Goal: Task Accomplishment & Management: Manage account settings

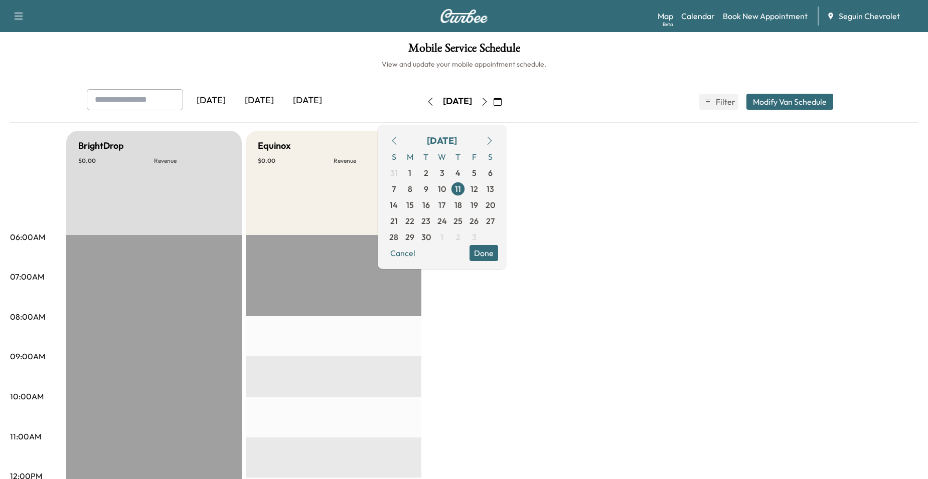
click at [501, 99] on icon "button" at bounding box center [497, 102] width 8 height 8
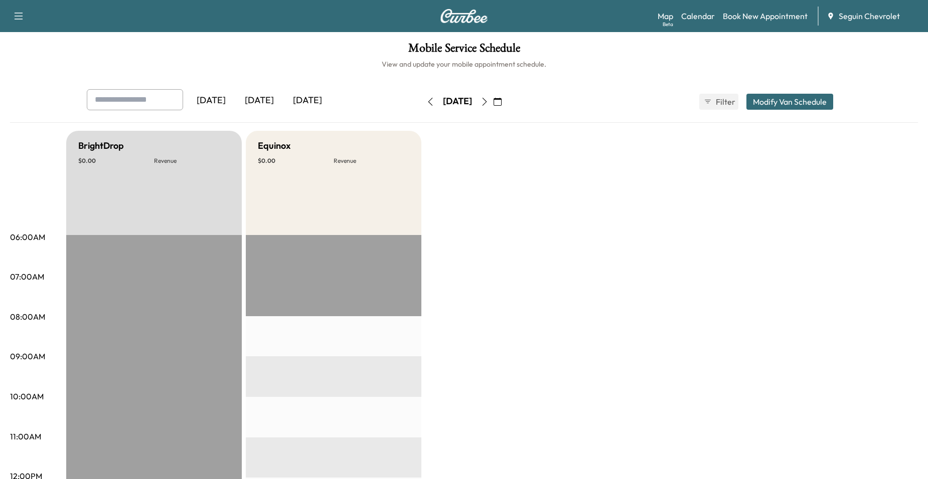
click at [506, 95] on button "button" at bounding box center [497, 102] width 17 height 16
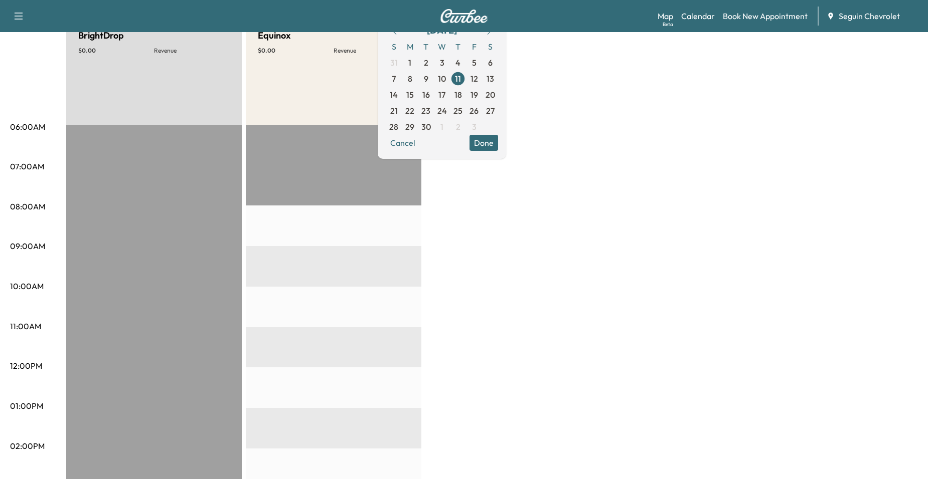
scroll to position [100, 0]
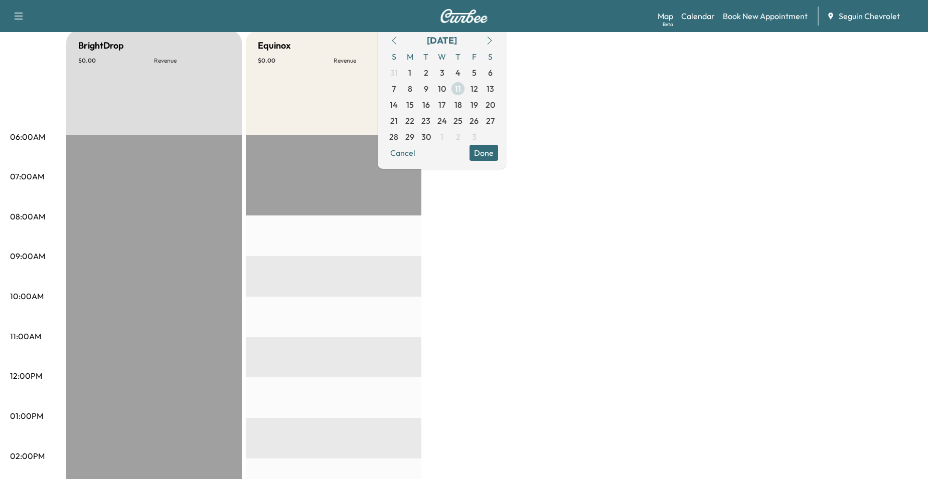
click at [461, 87] on span "11" at bounding box center [458, 89] width 6 height 12
click at [478, 89] on span "12" at bounding box center [474, 89] width 8 height 12
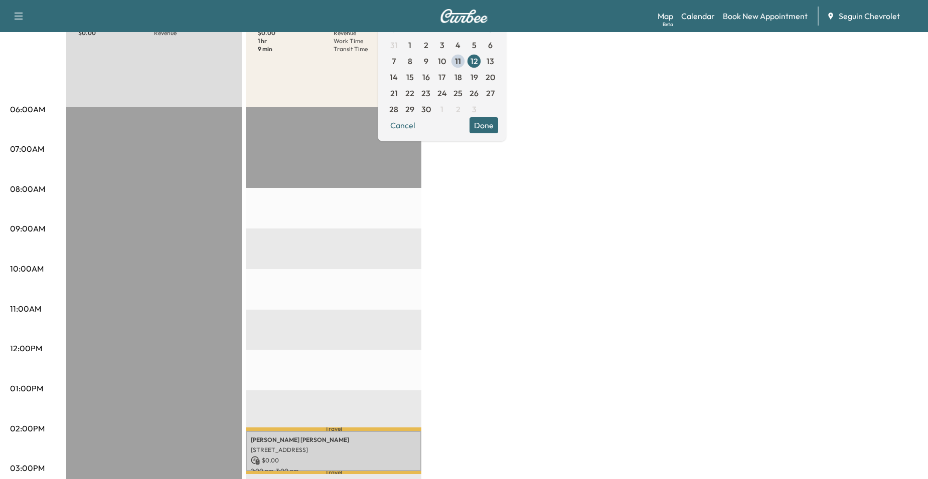
scroll to position [100, 0]
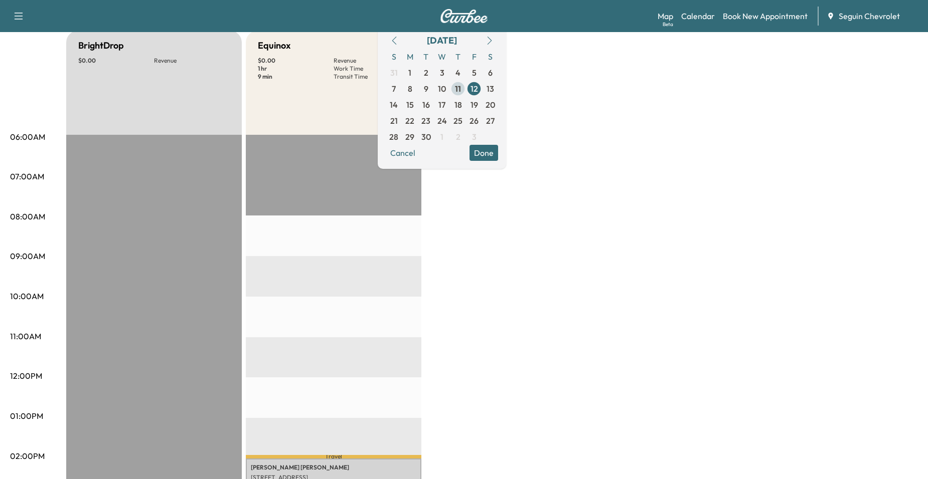
click at [461, 88] on span "11" at bounding box center [458, 89] width 6 height 12
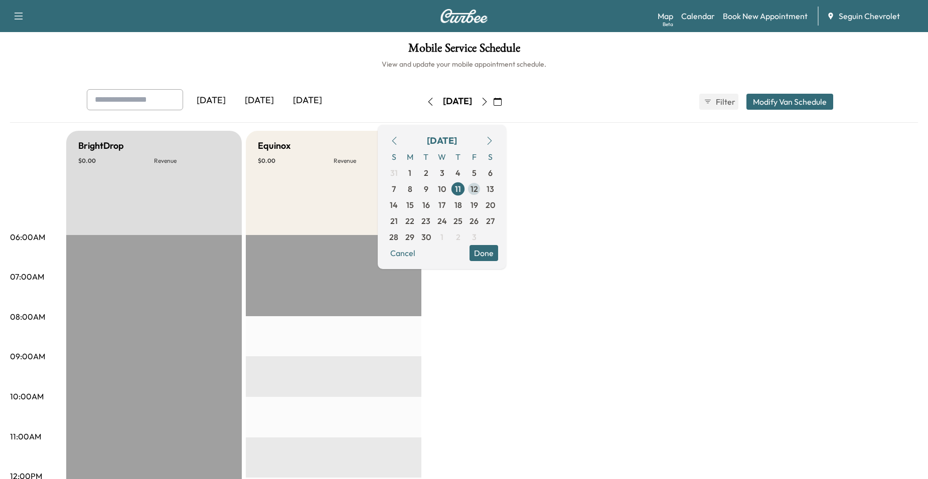
click at [482, 190] on span "12" at bounding box center [474, 189] width 16 height 16
click at [746, 15] on link "Book New Appointment" at bounding box center [764, 16] width 85 height 12
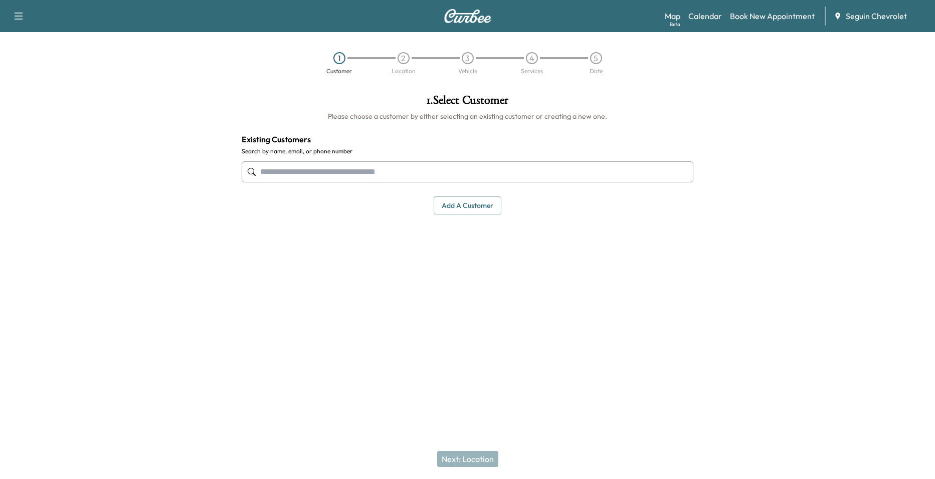
click at [437, 172] on input "text" at bounding box center [468, 171] width 452 height 21
click at [363, 163] on input "text" at bounding box center [468, 171] width 452 height 21
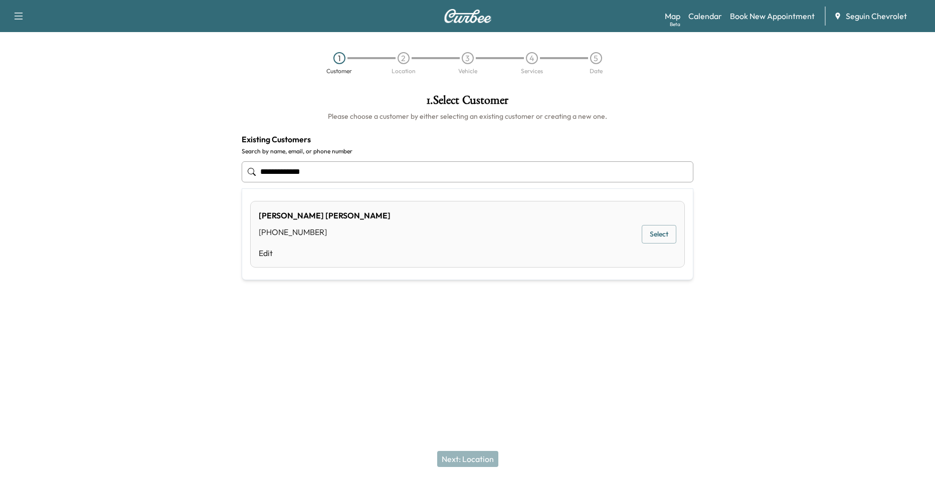
click at [356, 218] on div "[PERSON_NAME] [PHONE_NUMBER] Edit Select" at bounding box center [467, 234] width 435 height 67
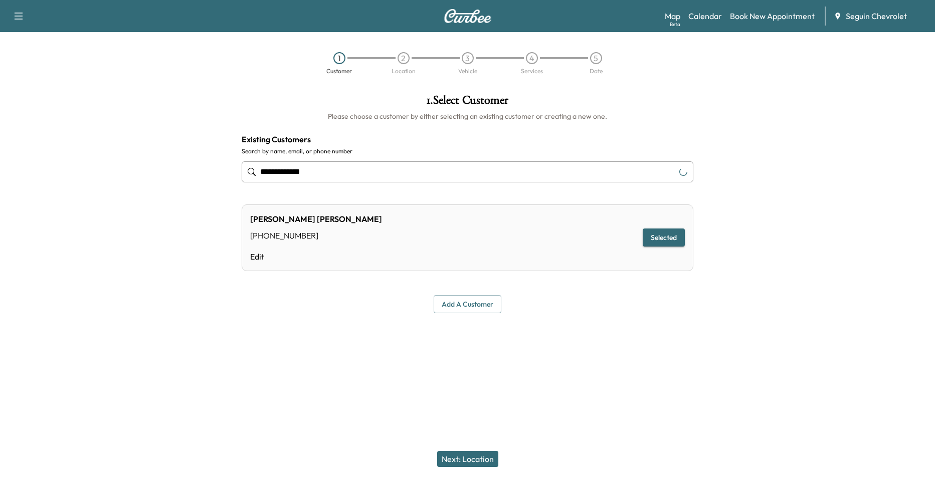
type input "**********"
click at [657, 237] on button "Selected" at bounding box center [664, 238] width 42 height 19
click at [476, 454] on button "Next: Location" at bounding box center [467, 459] width 61 height 16
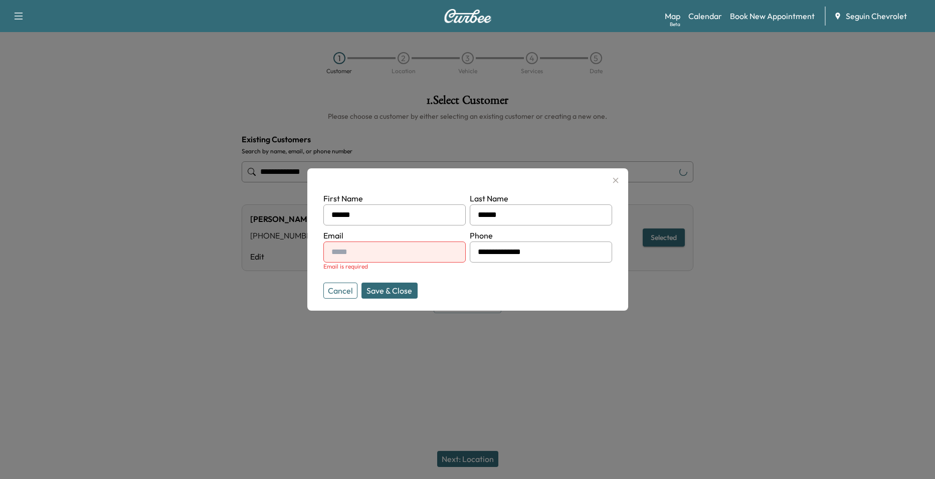
click at [438, 253] on input "text" at bounding box center [394, 252] width 142 height 21
click at [398, 255] on input "text" at bounding box center [394, 252] width 142 height 21
type input "**********"
click at [418, 296] on div "Cancel Save & Close" at bounding box center [394, 291] width 142 height 16
click at [401, 293] on button "Save & Close" at bounding box center [389, 291] width 56 height 16
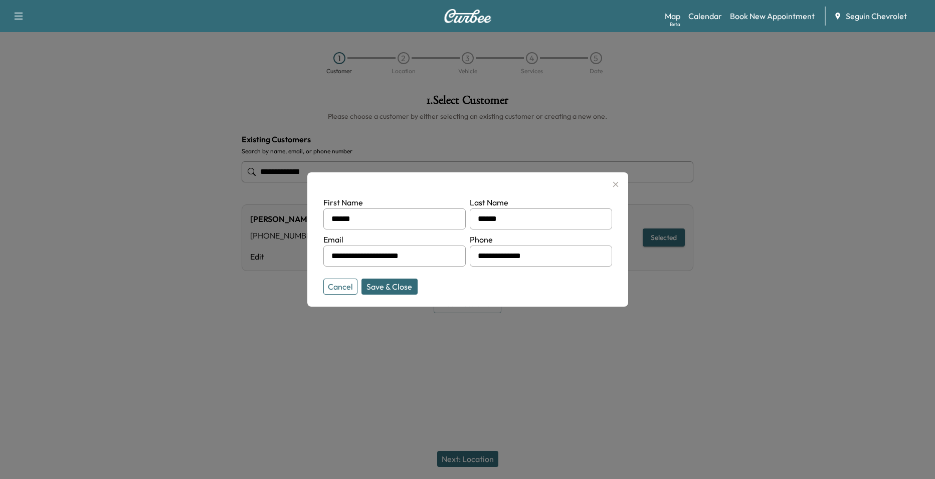
click at [399, 286] on div "**********" at bounding box center [468, 203] width 468 height 235
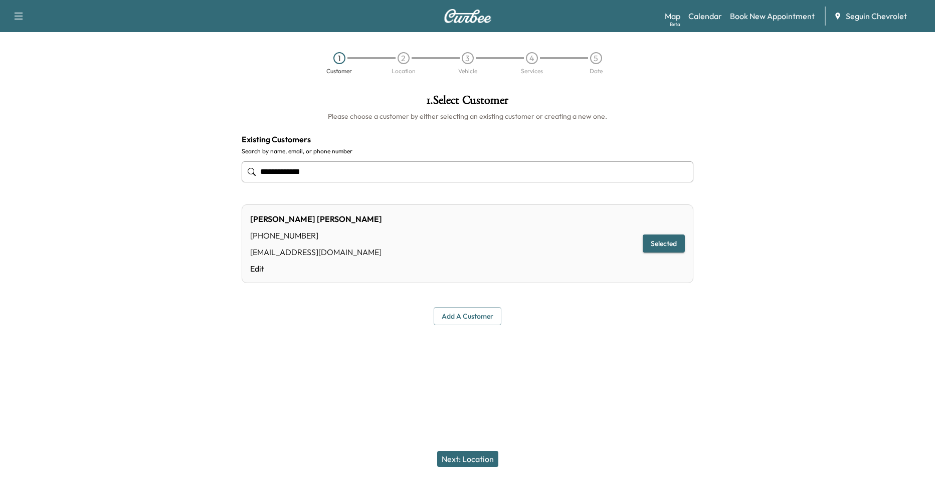
click at [475, 457] on button "Next: Location" at bounding box center [467, 459] width 61 height 16
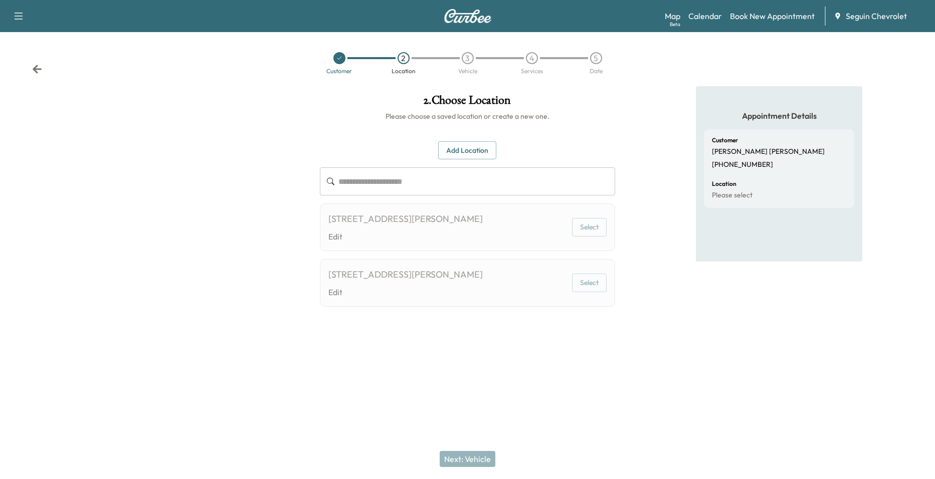
click at [515, 236] on div "[STREET_ADDRESS][PERSON_NAME] Edit Select" at bounding box center [468, 228] width 296 height 48
click at [580, 230] on button "Select" at bounding box center [589, 227] width 35 height 19
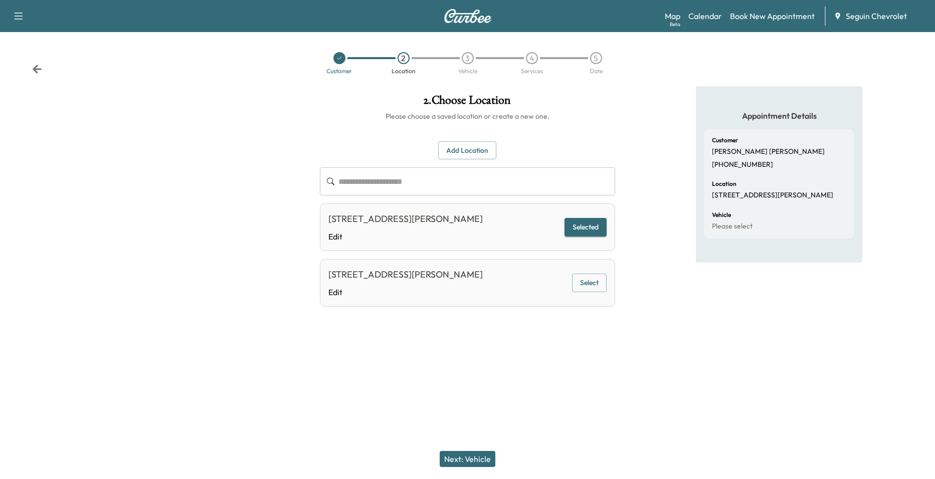
click at [486, 461] on button "Next: Vehicle" at bounding box center [468, 459] width 56 height 16
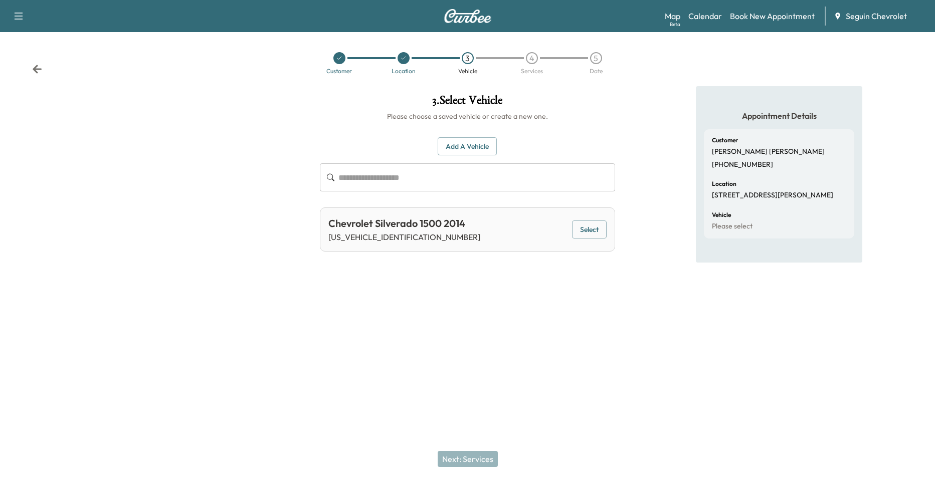
click at [587, 234] on button "Select" at bounding box center [589, 230] width 35 height 19
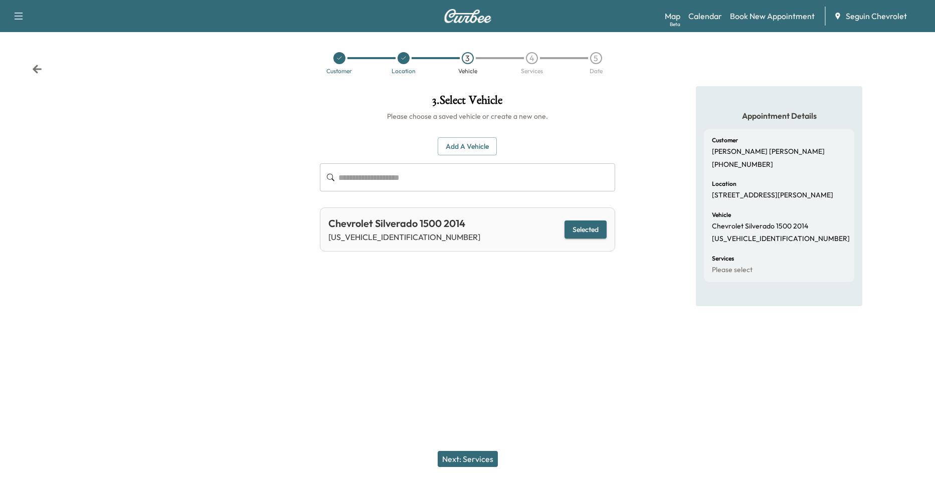
click at [481, 461] on button "Next: Services" at bounding box center [468, 459] width 60 height 16
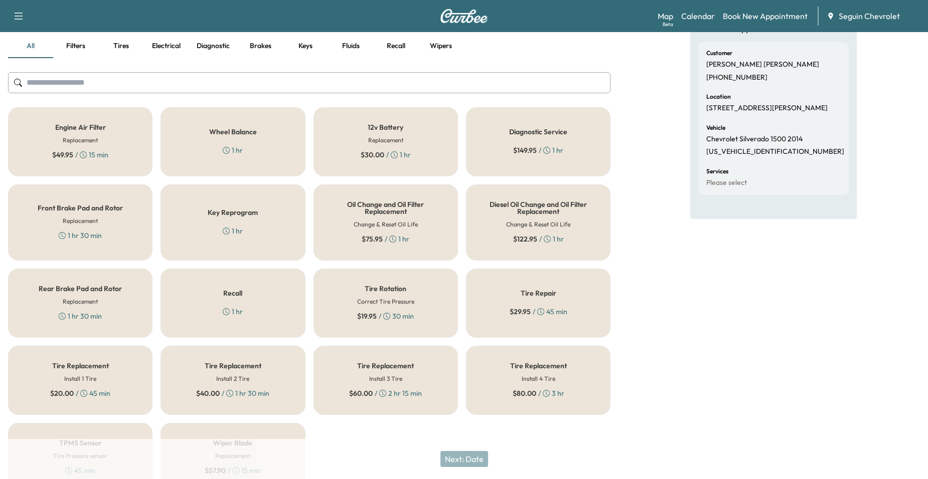
scroll to position [140, 0]
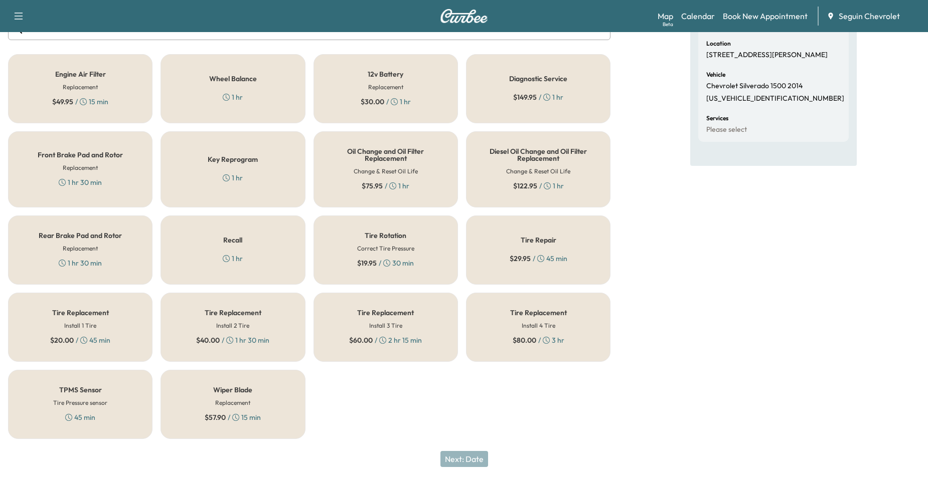
drag, startPoint x: 230, startPoint y: 231, endPoint x: 235, endPoint y: 232, distance: 5.0
click at [230, 232] on div "Recall 1 hr" at bounding box center [232, 250] width 144 height 69
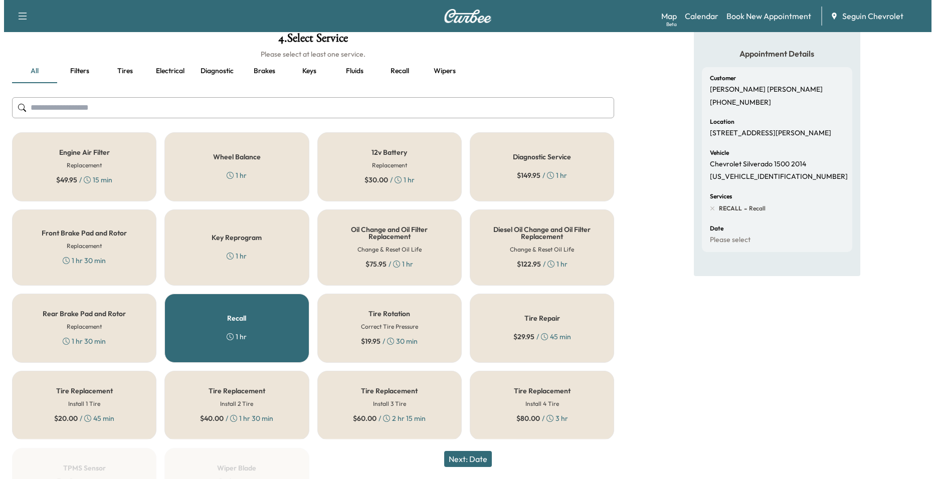
scroll to position [0, 0]
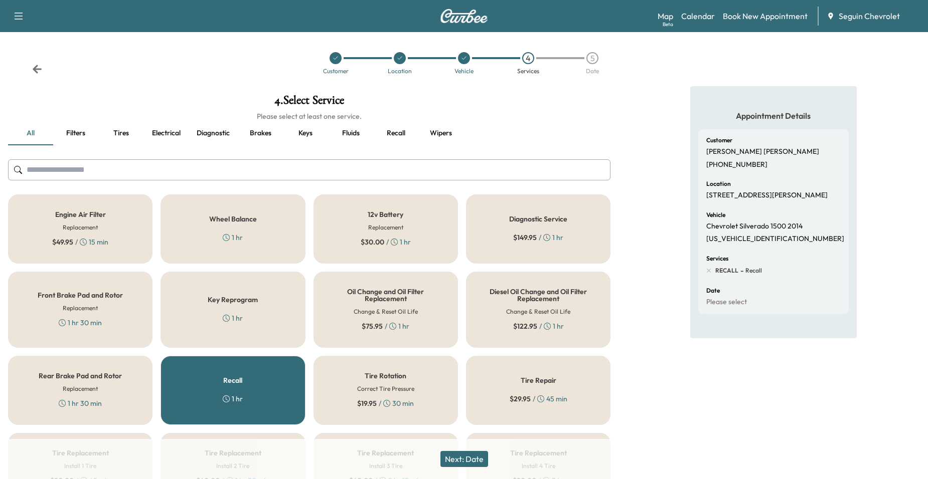
click at [467, 458] on button "Next: Date" at bounding box center [464, 459] width 48 height 16
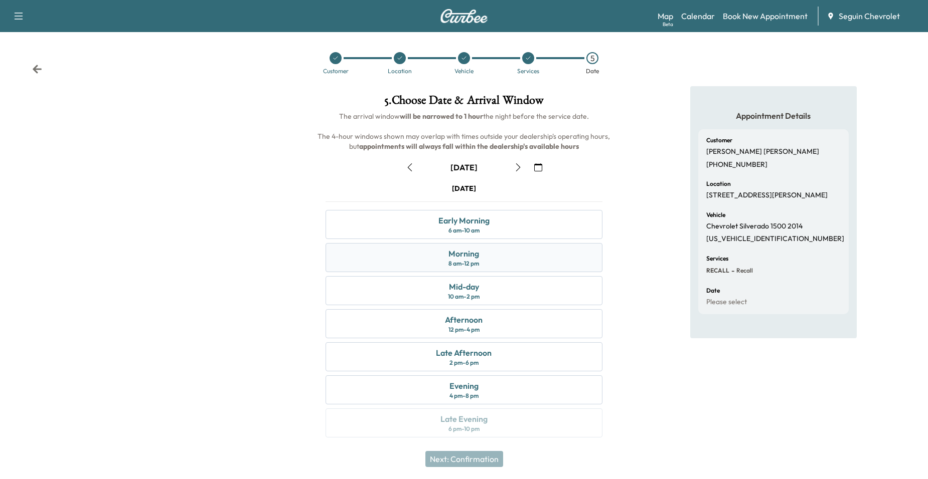
click at [502, 265] on div "Morning 8 am - 12 pm" at bounding box center [463, 257] width 277 height 29
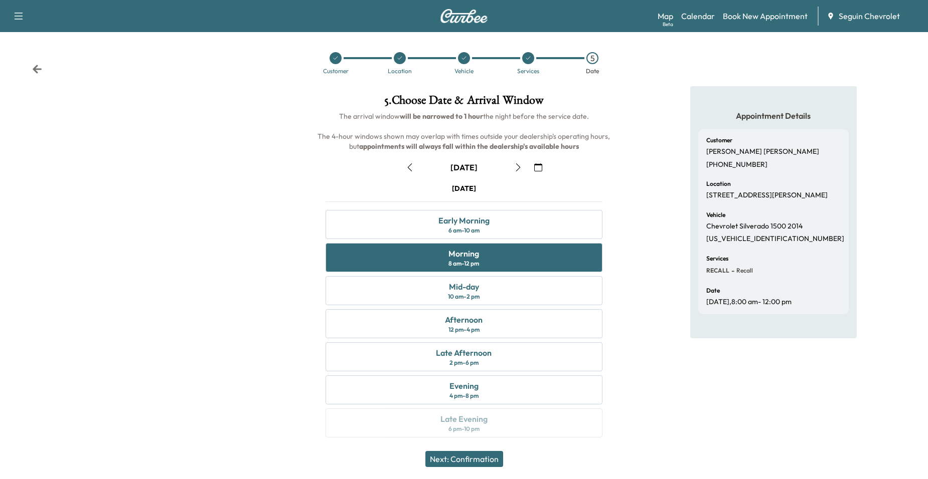
click at [472, 458] on button "Next: Confirmation" at bounding box center [464, 459] width 78 height 16
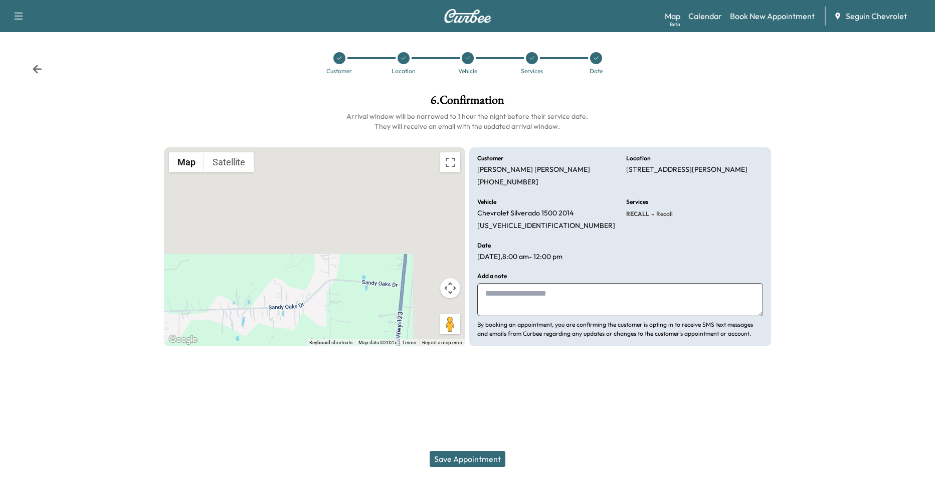
click at [515, 298] on textarea at bounding box center [620, 299] width 286 height 33
click at [533, 299] on textarea at bounding box center [620, 299] width 286 height 33
type textarea "*"
paste textarea "**********"
click at [589, 297] on textarea "**********" at bounding box center [620, 299] width 286 height 33
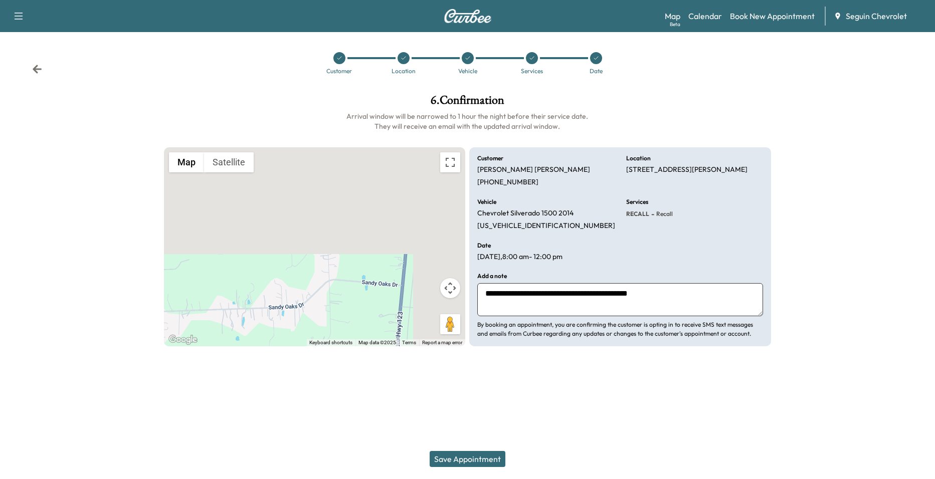
click at [696, 291] on textarea "**********" at bounding box center [620, 299] width 286 height 33
click at [718, 293] on textarea "**********" at bounding box center [620, 299] width 286 height 33
click at [668, 307] on textarea "**********" at bounding box center [620, 299] width 286 height 33
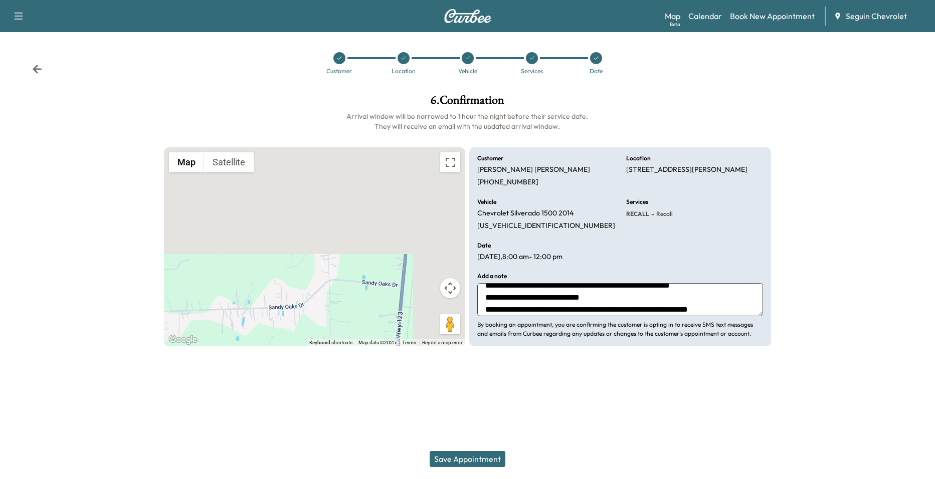
click at [614, 303] on textarea "**********" at bounding box center [620, 299] width 286 height 33
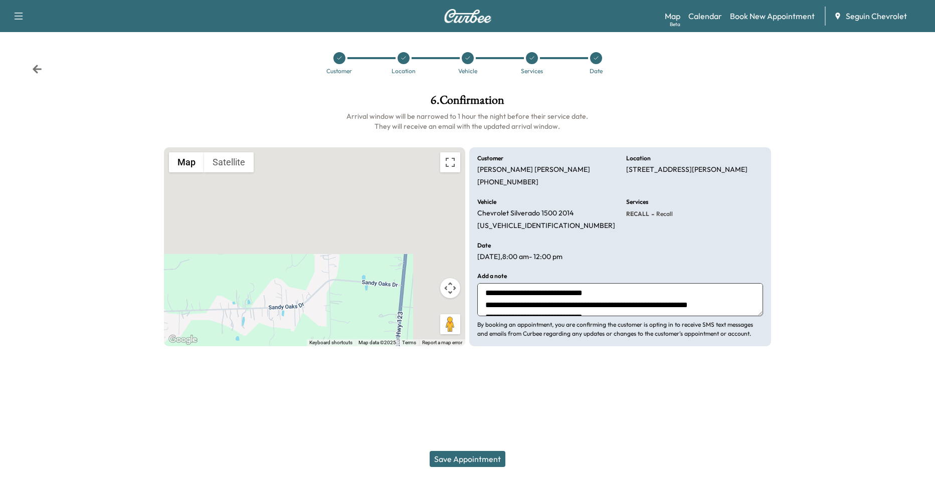
scroll to position [16, 0]
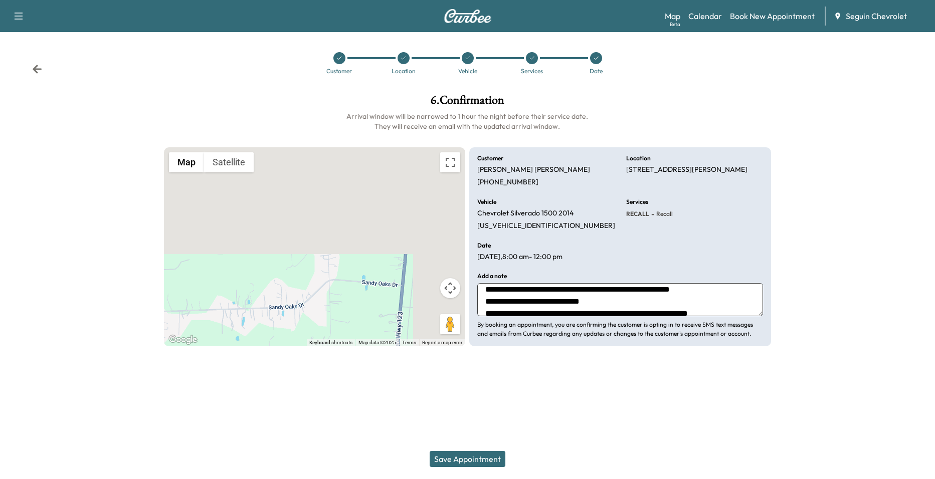
type textarea "**********"
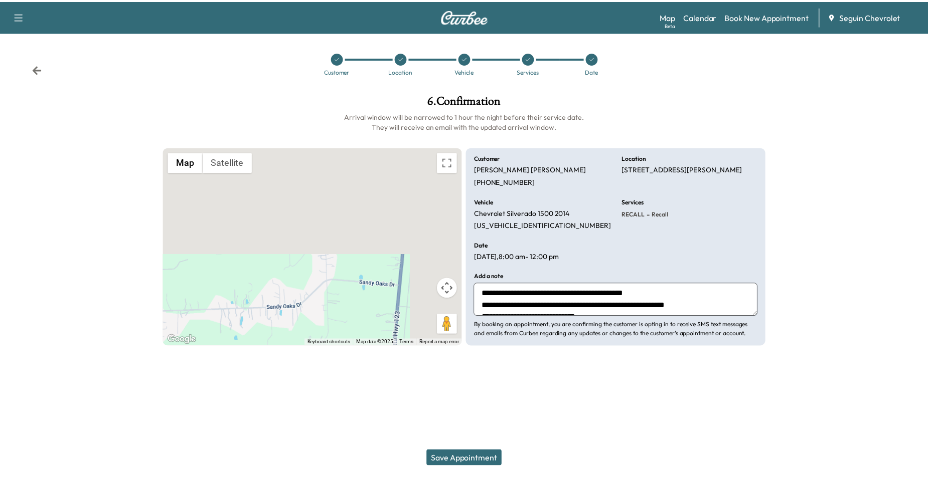
scroll to position [36, 0]
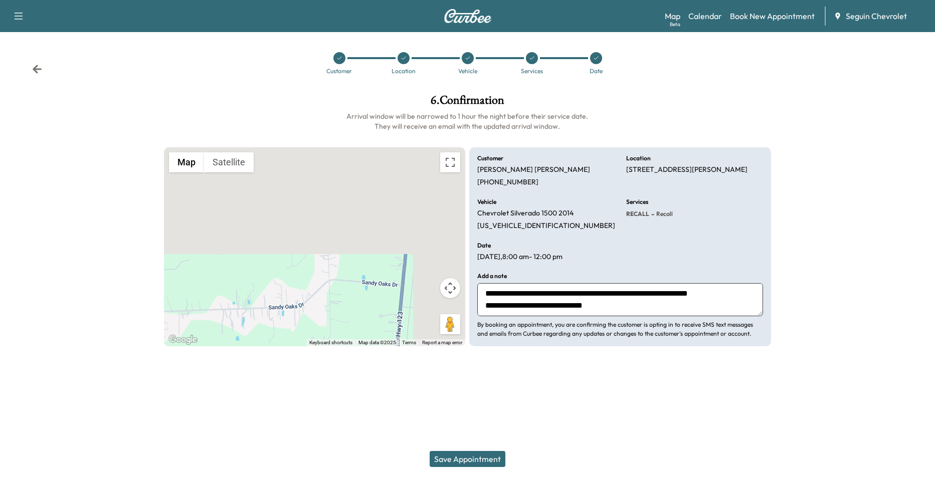
click at [489, 455] on button "Save Appointment" at bounding box center [468, 459] width 76 height 16
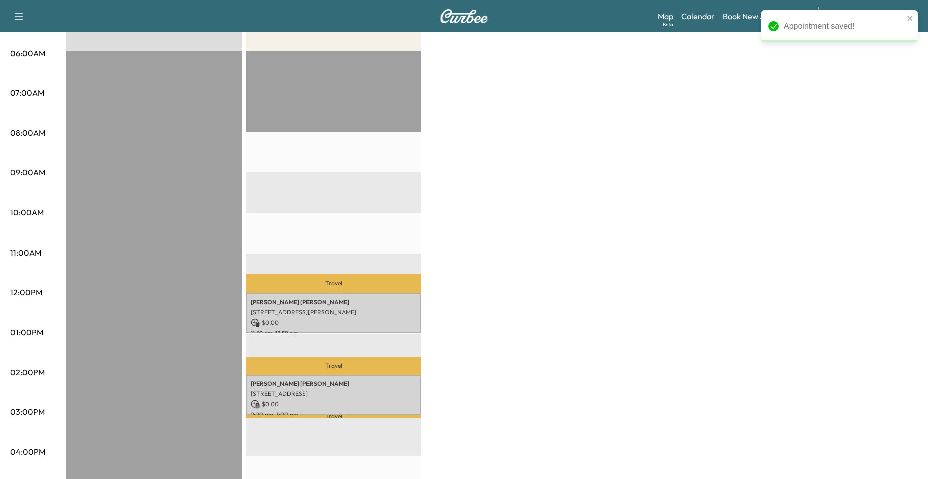
scroll to position [201, 0]
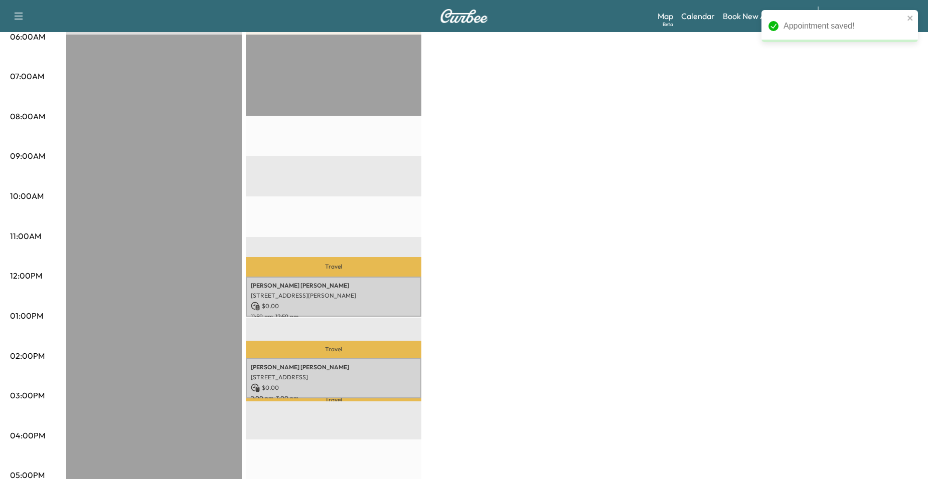
click at [329, 306] on p "$ 0.00" at bounding box center [333, 306] width 165 height 9
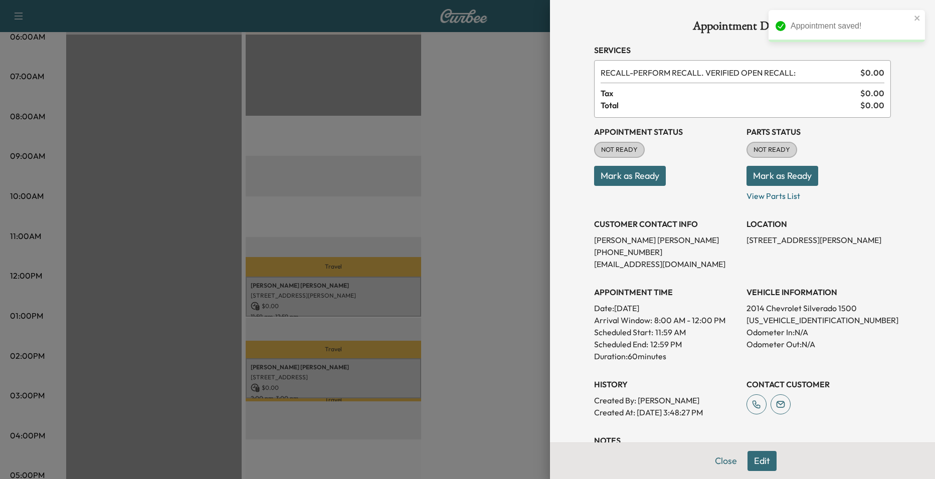
click at [344, 167] on div at bounding box center [467, 239] width 935 height 479
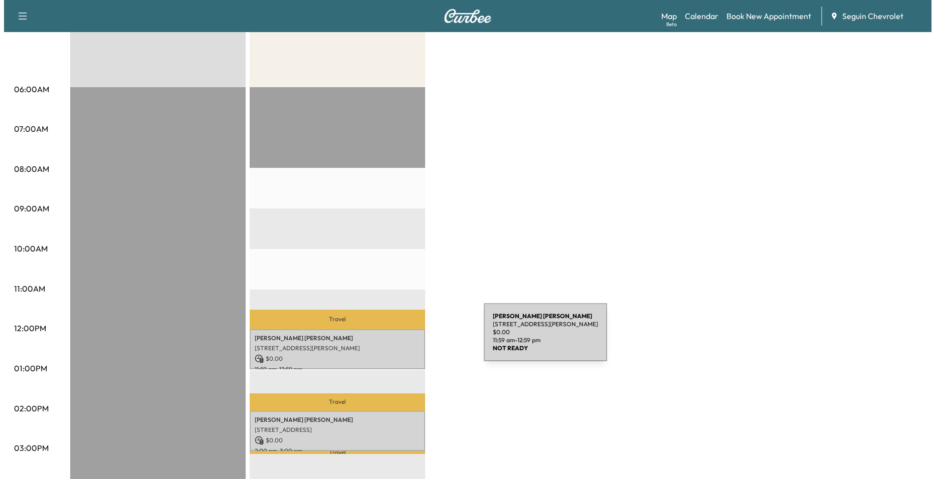
scroll to position [150, 0]
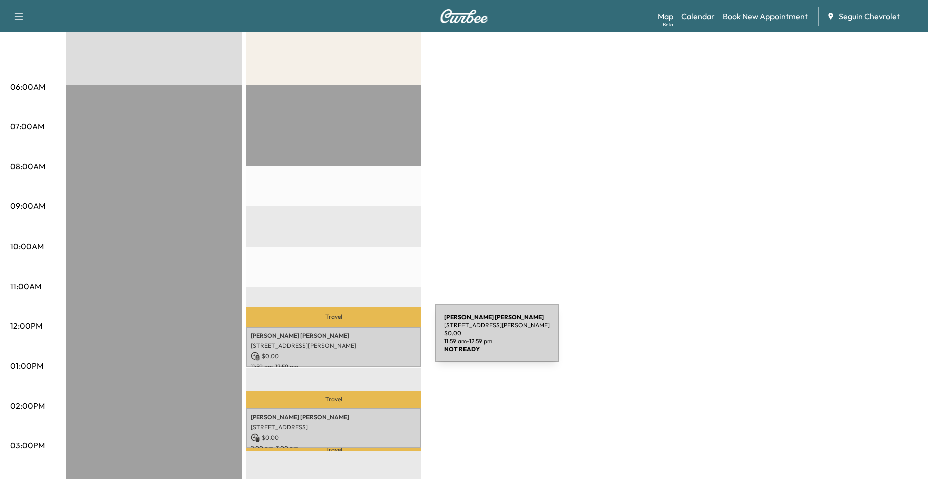
click at [357, 342] on p "[STREET_ADDRESS][PERSON_NAME]" at bounding box center [333, 346] width 165 height 8
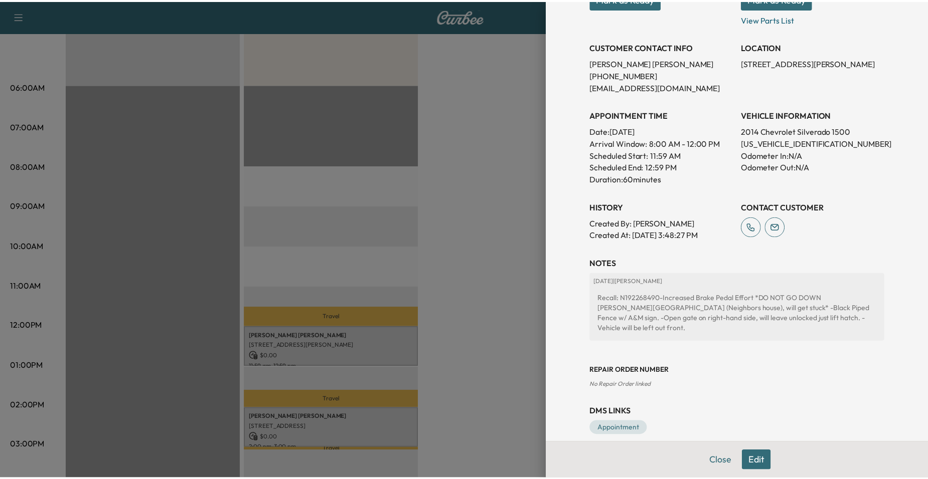
scroll to position [180, 0]
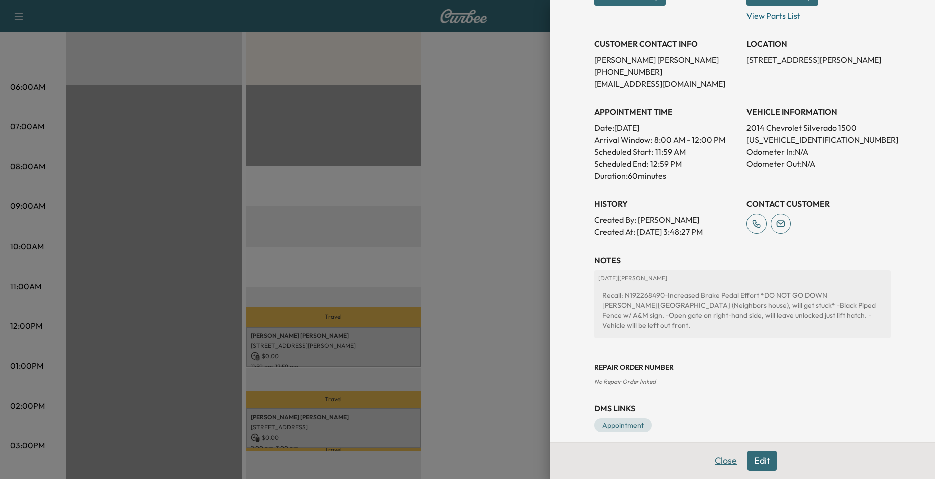
click at [717, 462] on button "Close" at bounding box center [725, 461] width 35 height 20
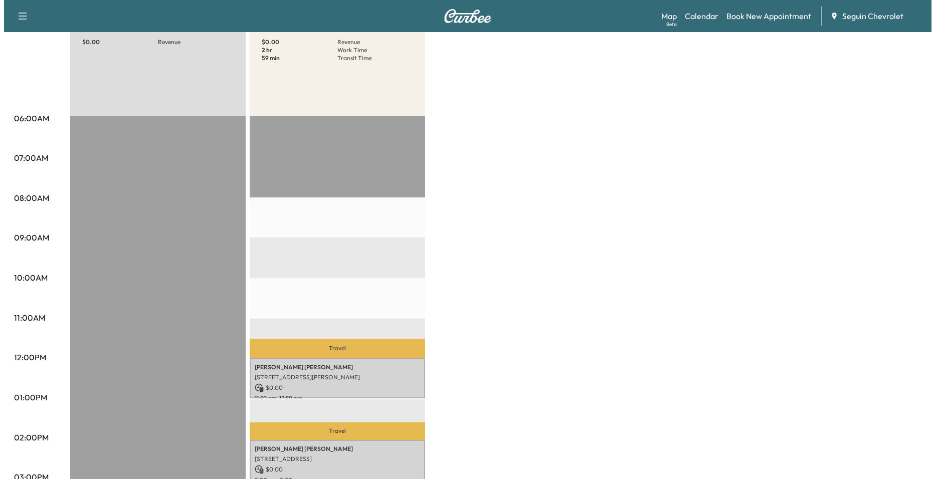
scroll to position [50, 0]
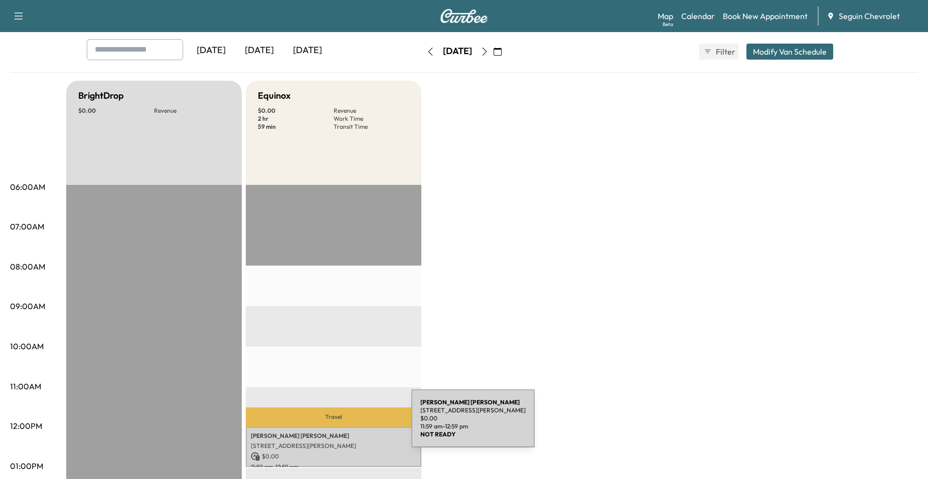
click at [331, 433] on p "[PERSON_NAME]" at bounding box center [333, 436] width 165 height 8
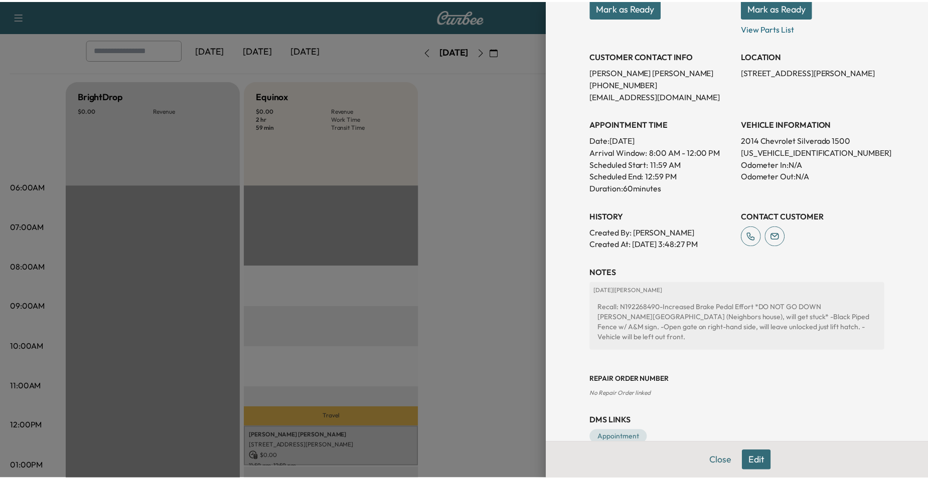
scroll to position [180, 0]
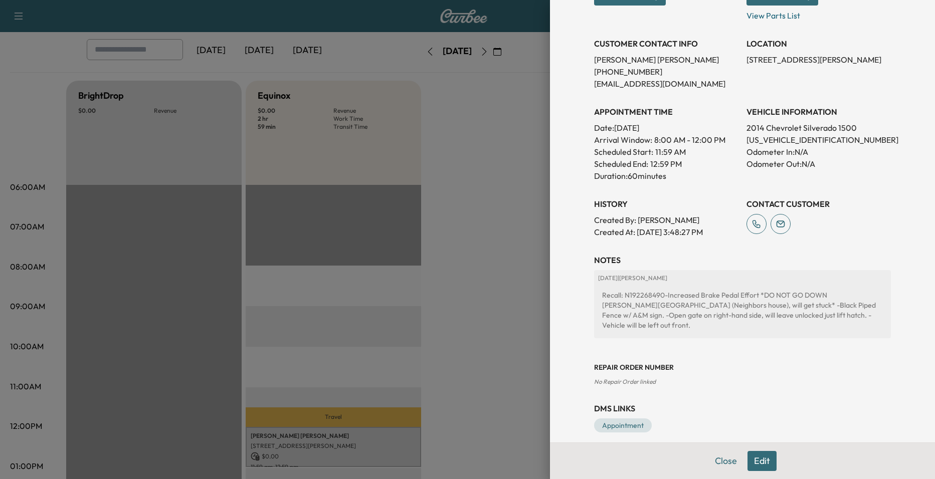
click at [436, 288] on div at bounding box center [467, 239] width 935 height 479
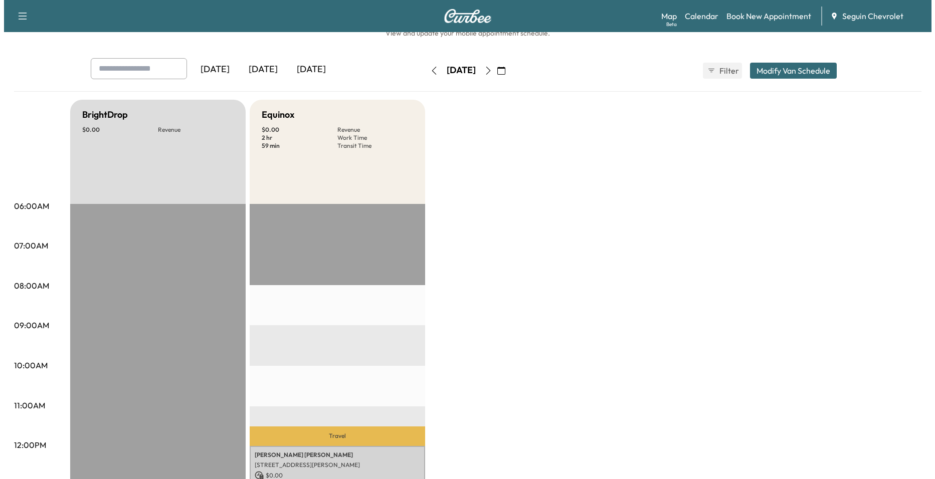
scroll to position [0, 0]
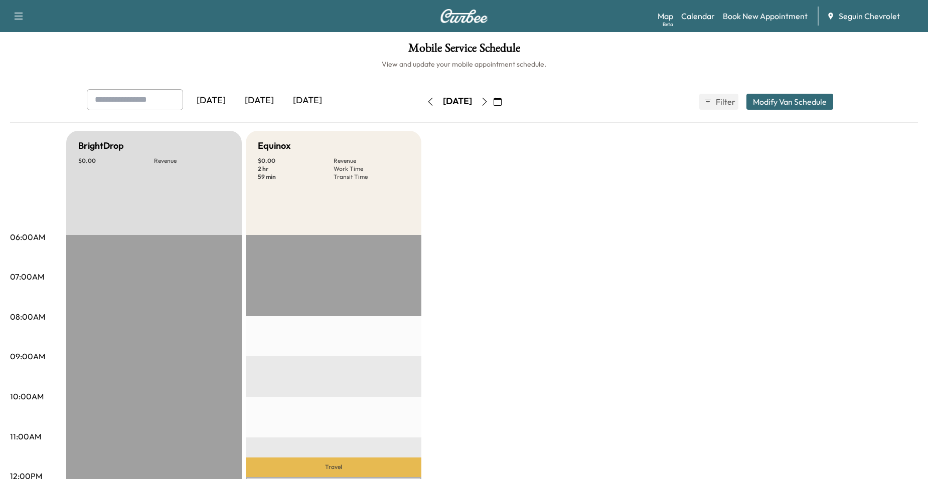
click at [488, 103] on icon "button" at bounding box center [484, 102] width 8 height 8
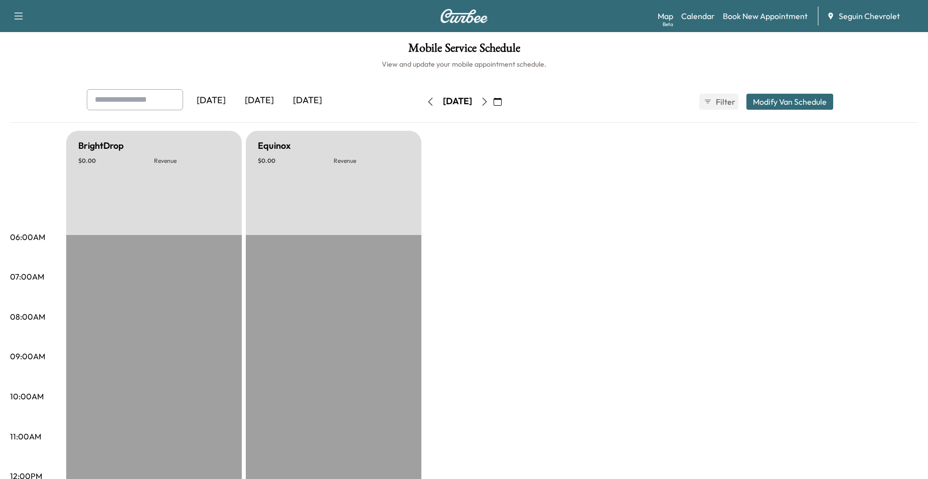
click at [426, 102] on icon "button" at bounding box center [430, 102] width 8 height 8
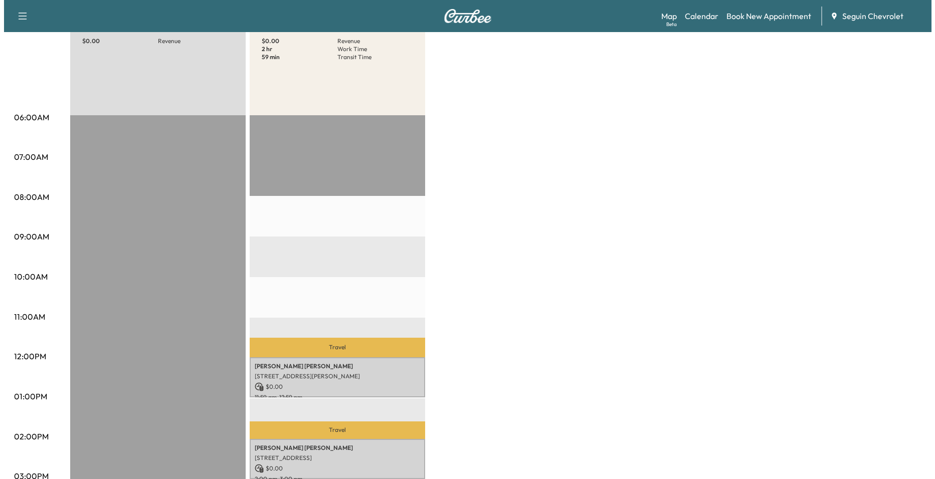
scroll to position [251, 0]
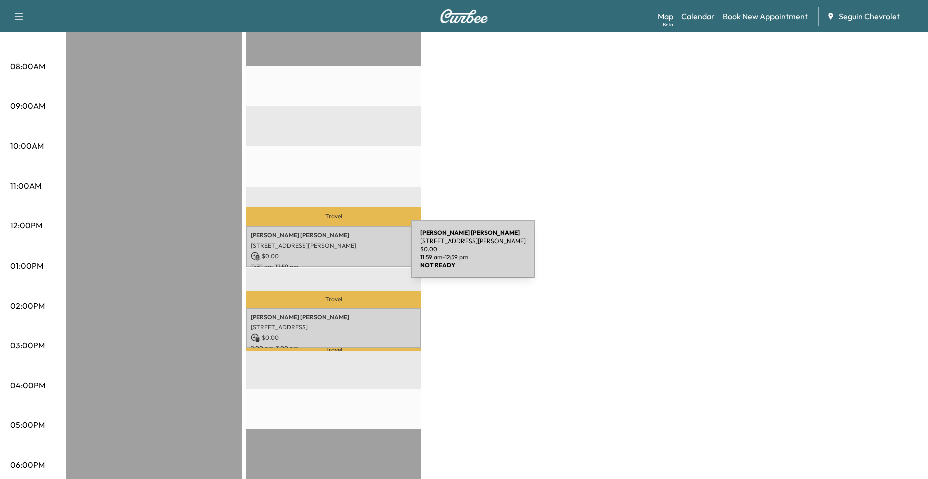
click at [330, 227] on div "[PERSON_NAME] [STREET_ADDRESS][PERSON_NAME] $ 0.00 11:59 am - 12:59 pm" at bounding box center [333, 247] width 175 height 41
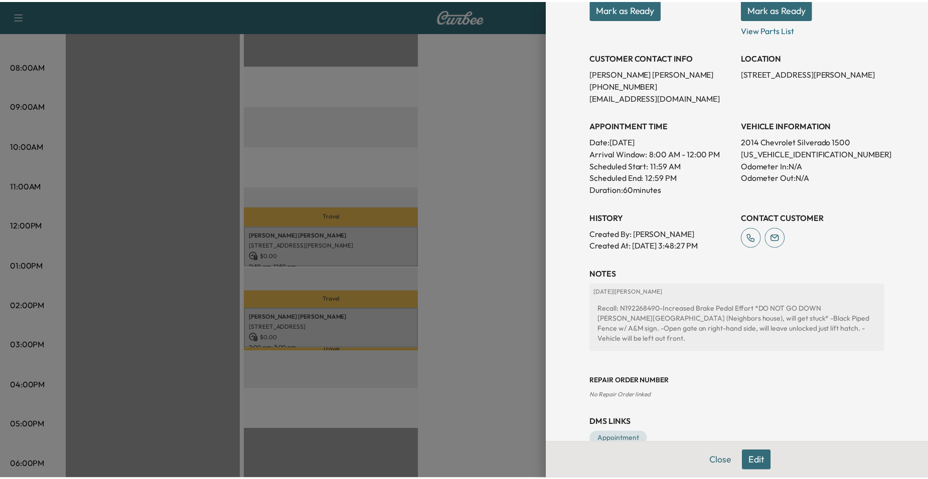
scroll to position [180, 0]
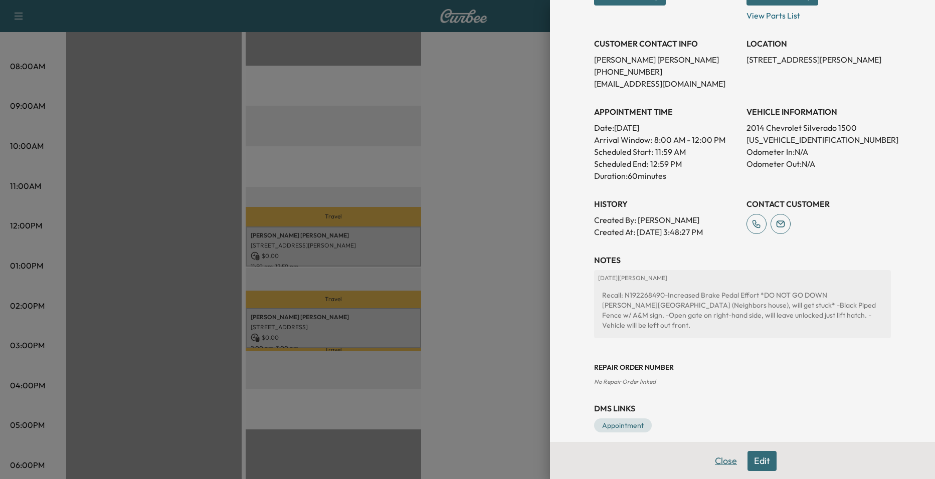
click at [722, 457] on button "Close" at bounding box center [725, 461] width 35 height 20
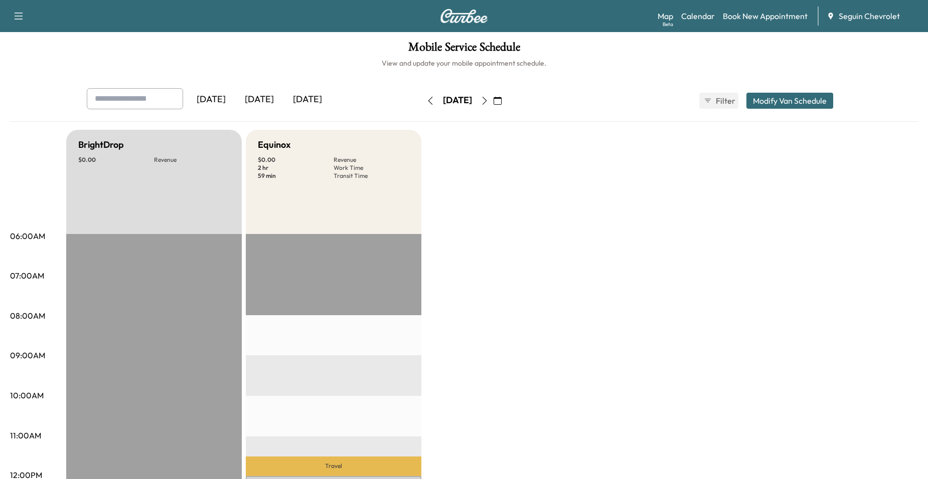
scroll to position [0, 0]
click at [488, 103] on icon "button" at bounding box center [484, 102] width 8 height 8
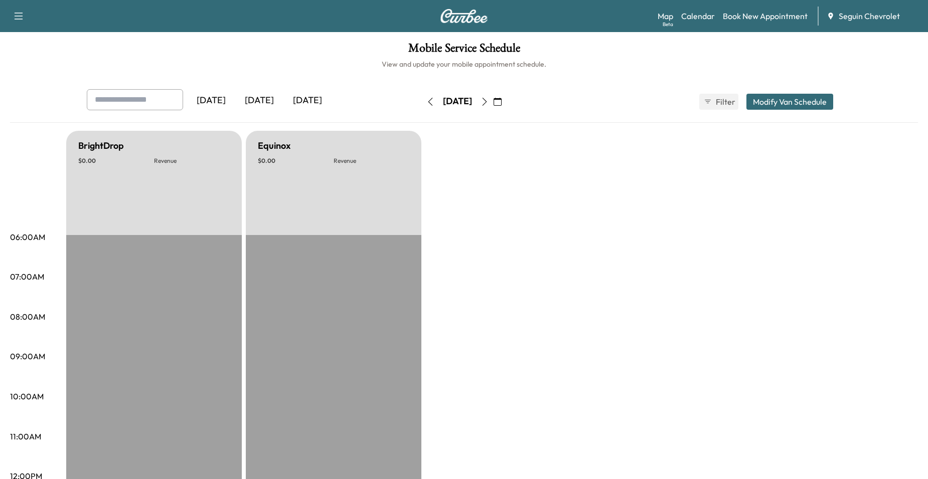
click at [493, 106] on button "button" at bounding box center [484, 102] width 17 height 16
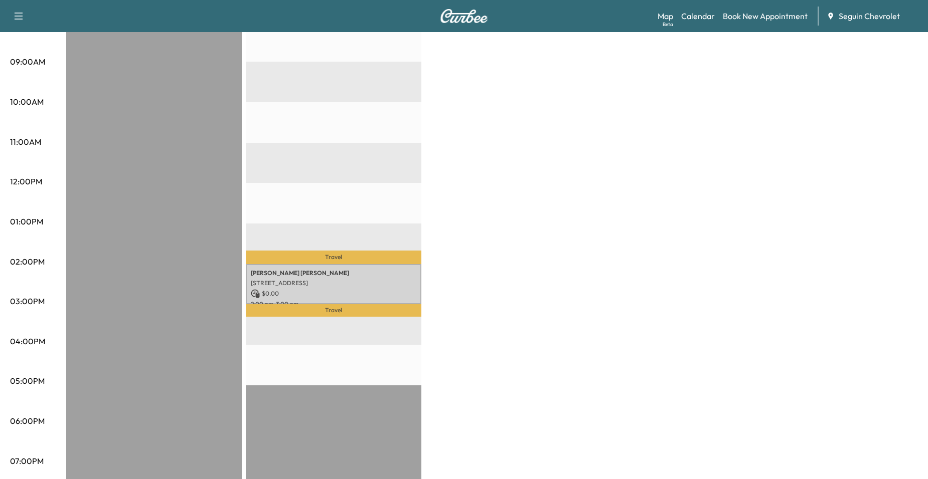
scroll to position [301, 0]
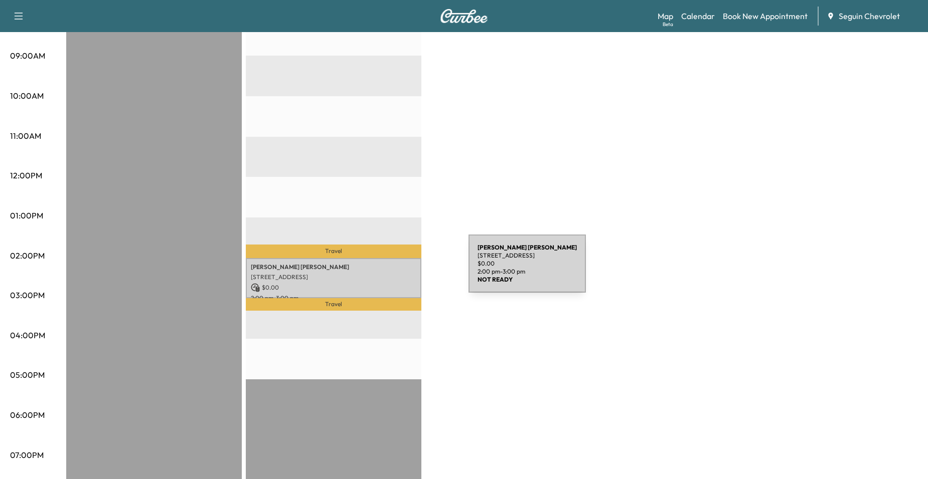
click at [393, 273] on p "[STREET_ADDRESS]" at bounding box center [333, 277] width 165 height 8
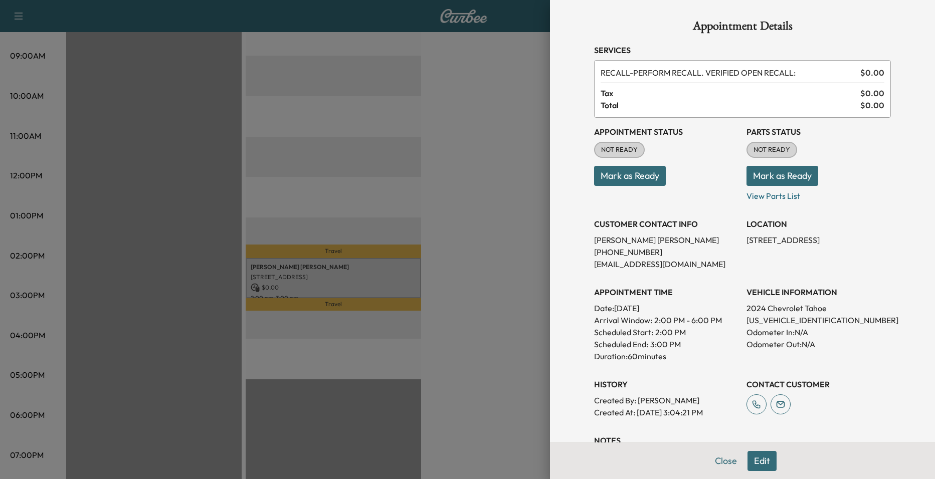
click at [397, 221] on div at bounding box center [467, 239] width 935 height 479
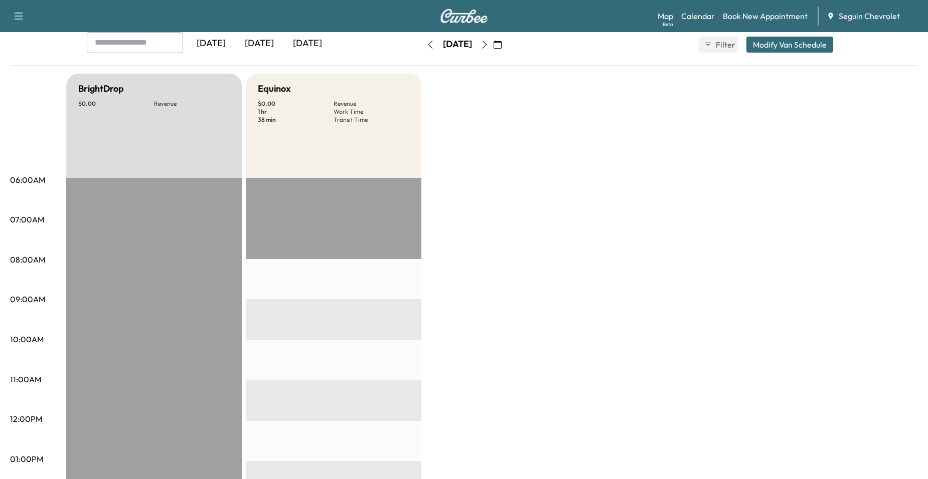
scroll to position [0, 0]
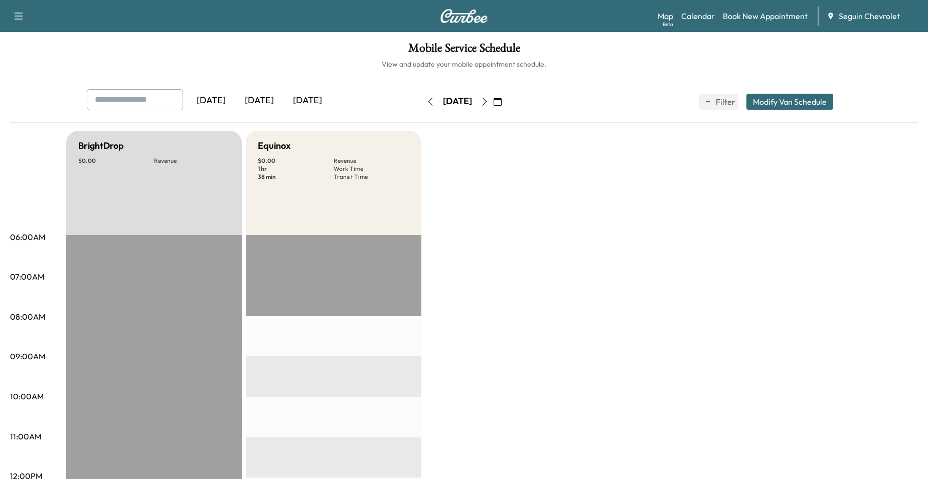
click at [493, 105] on button "button" at bounding box center [484, 102] width 17 height 16
click at [488, 101] on icon "button" at bounding box center [484, 102] width 8 height 8
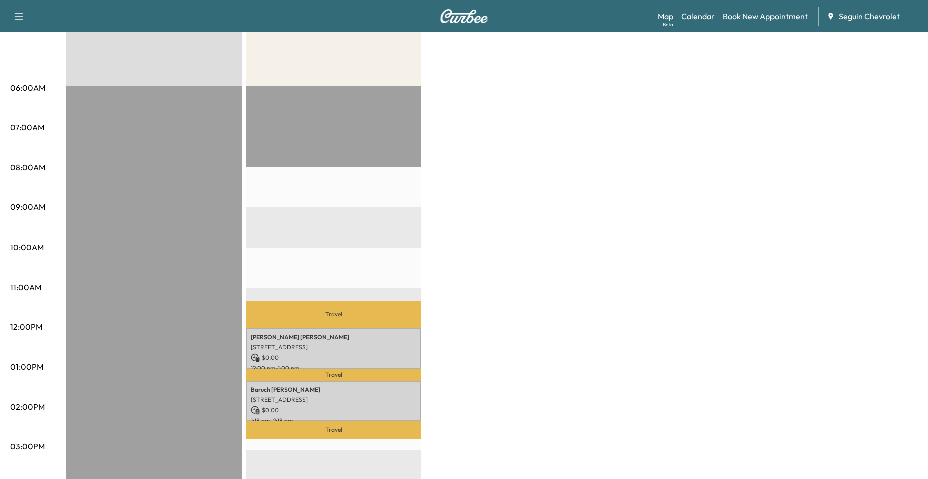
scroll to position [150, 0]
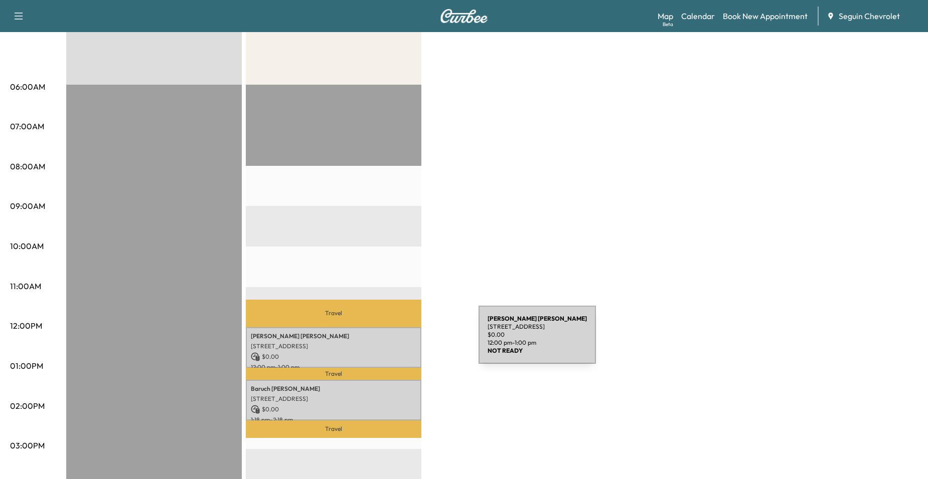
click at [403, 342] on p "[STREET_ADDRESS]" at bounding box center [333, 346] width 165 height 8
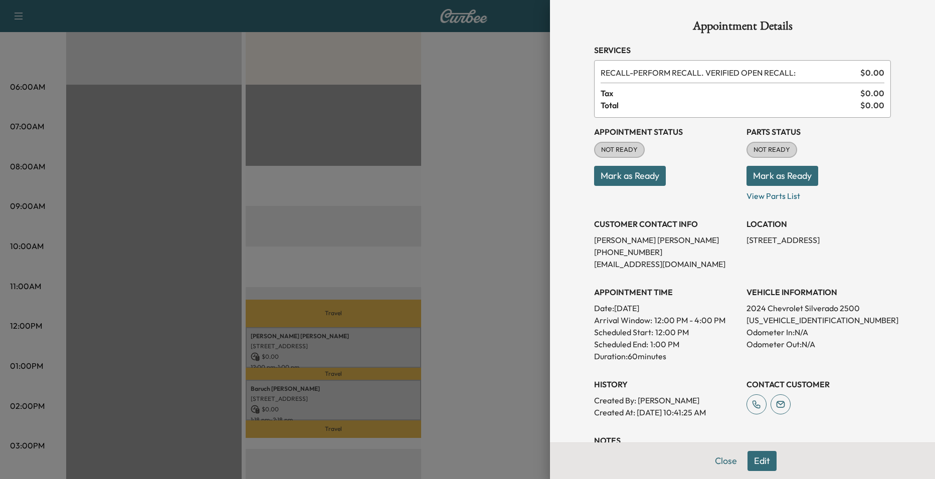
click at [400, 385] on div at bounding box center [467, 239] width 935 height 479
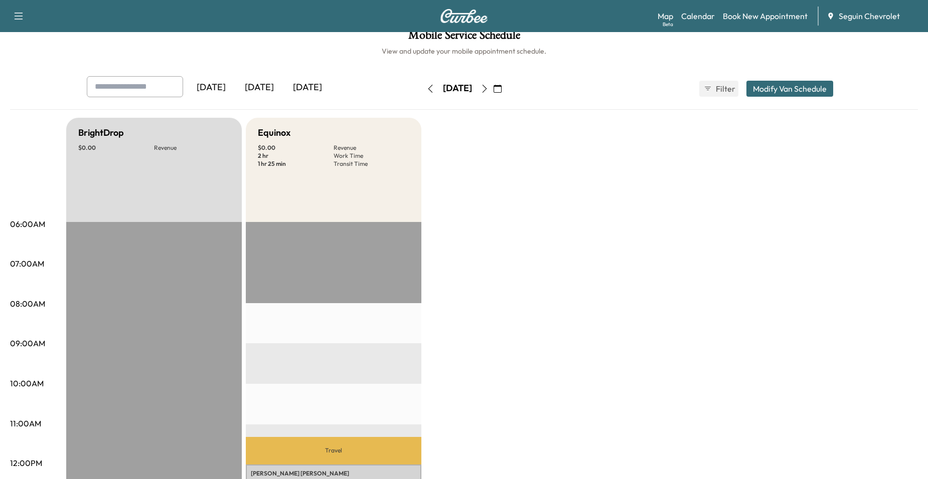
scroll to position [0, 0]
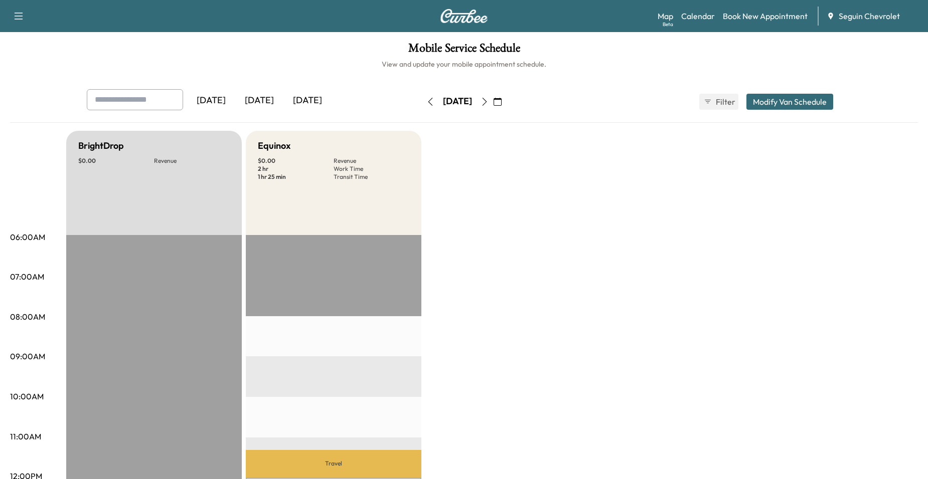
click at [488, 103] on icon "button" at bounding box center [484, 102] width 8 height 8
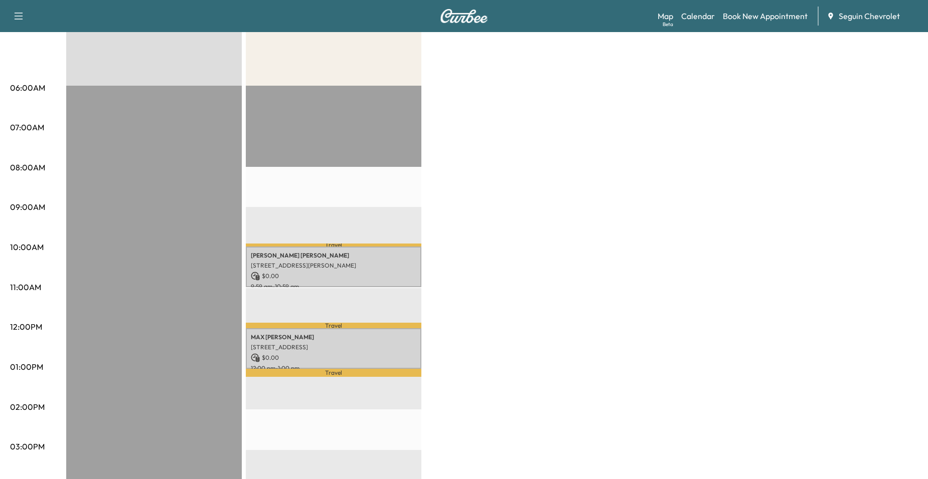
scroll to position [150, 0]
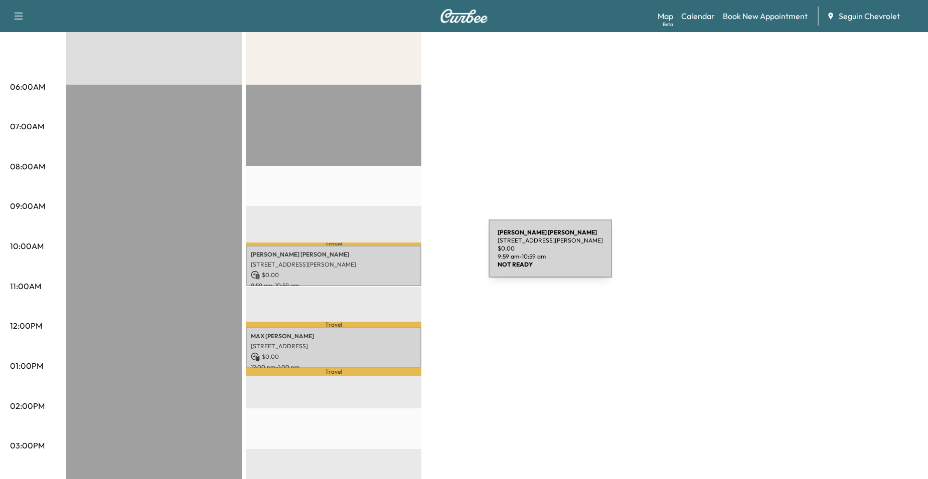
click at [406, 255] on p "[PERSON_NAME]" at bounding box center [333, 255] width 165 height 8
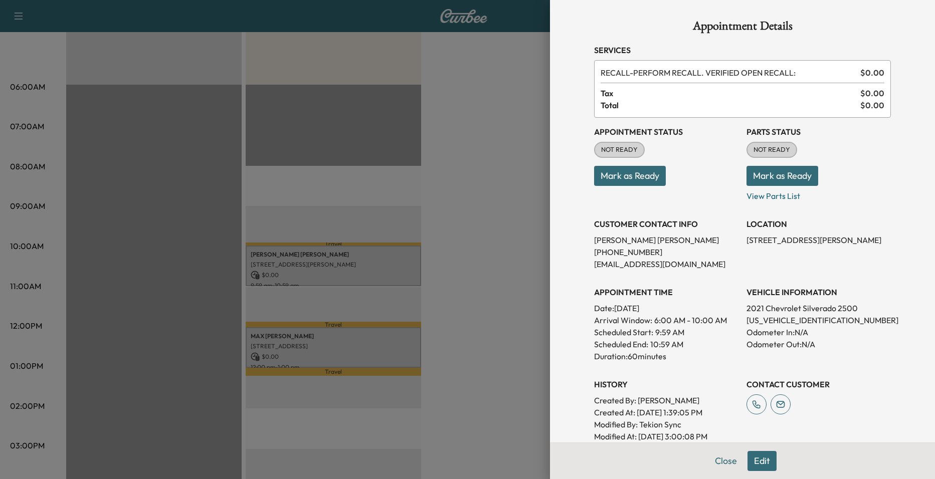
click at [396, 337] on div at bounding box center [467, 239] width 935 height 479
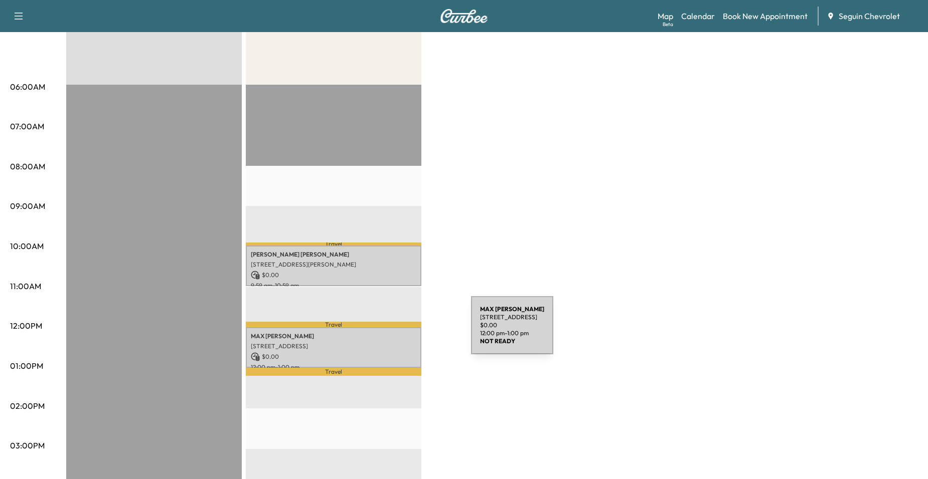
click at [395, 332] on p "[PERSON_NAME]" at bounding box center [333, 336] width 165 height 8
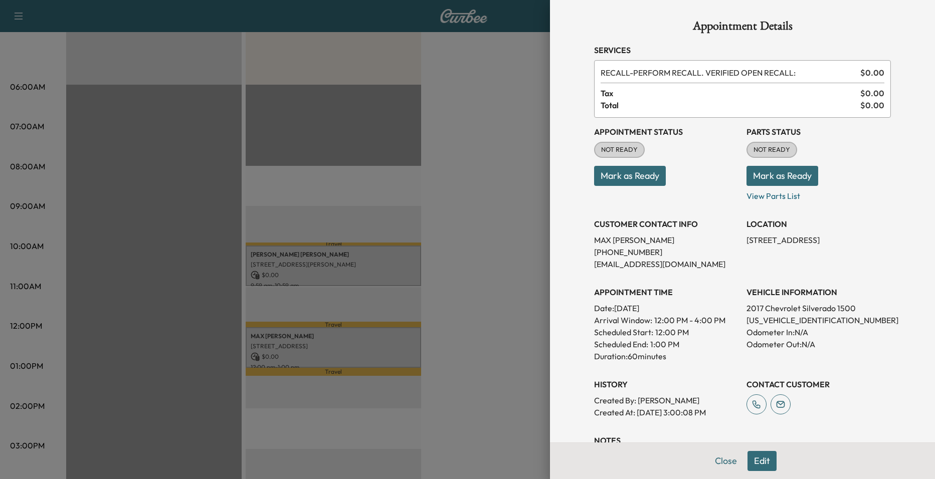
click at [376, 200] on div at bounding box center [467, 239] width 935 height 479
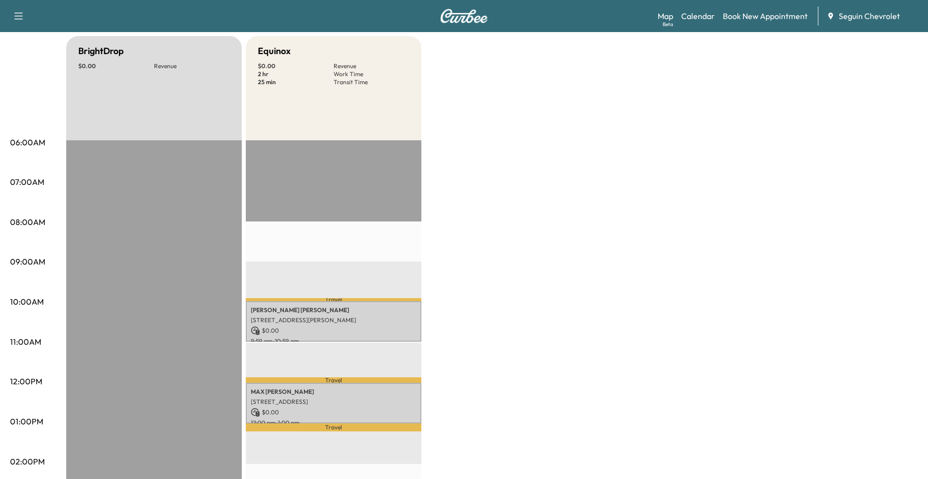
scroll to position [0, 0]
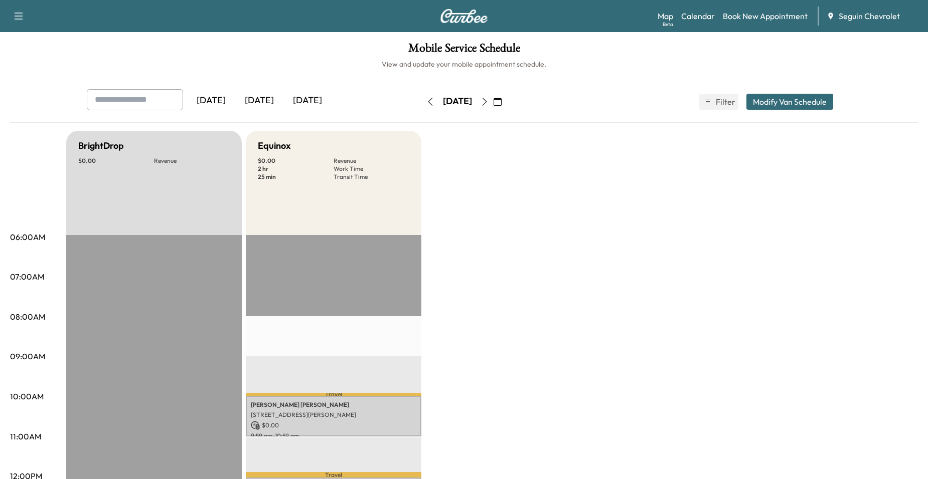
drag, startPoint x: 518, startPoint y: 94, endPoint x: 520, endPoint y: 100, distance: 7.0
click at [493, 95] on button "button" at bounding box center [484, 102] width 17 height 16
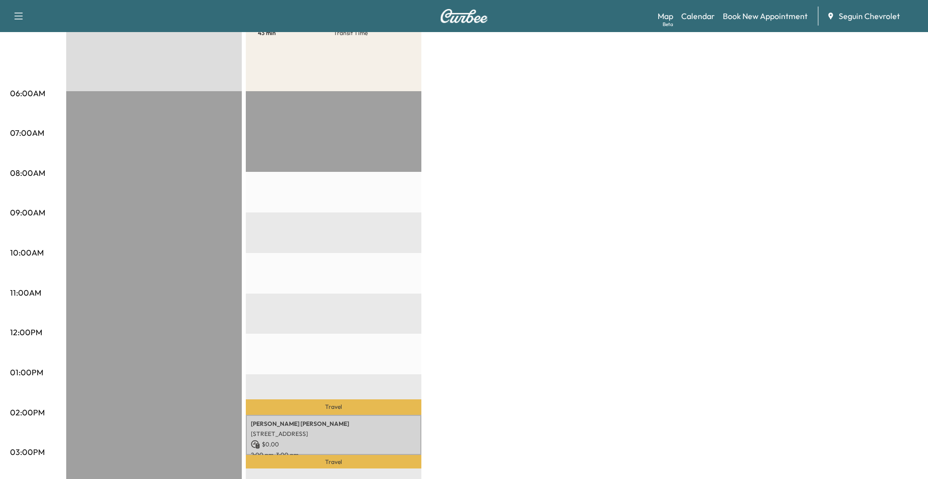
scroll to position [150, 0]
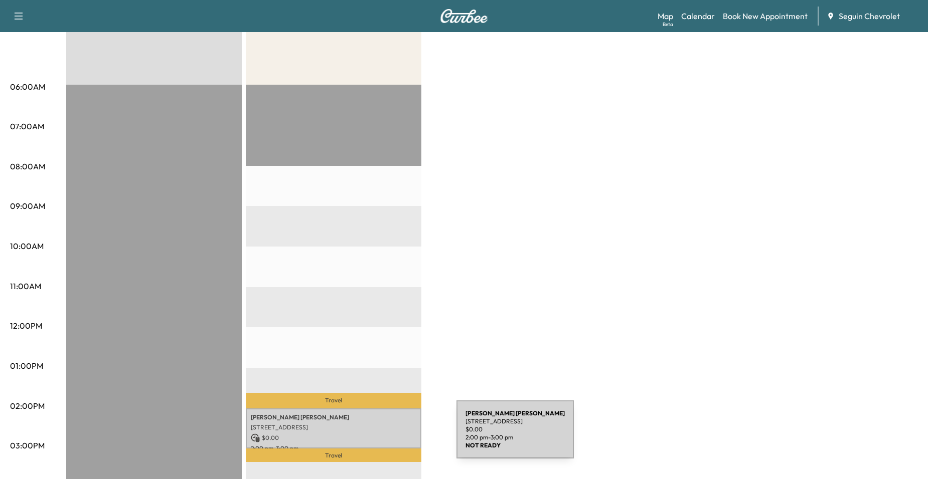
click at [381, 436] on p "$ 0.00" at bounding box center [333, 438] width 165 height 9
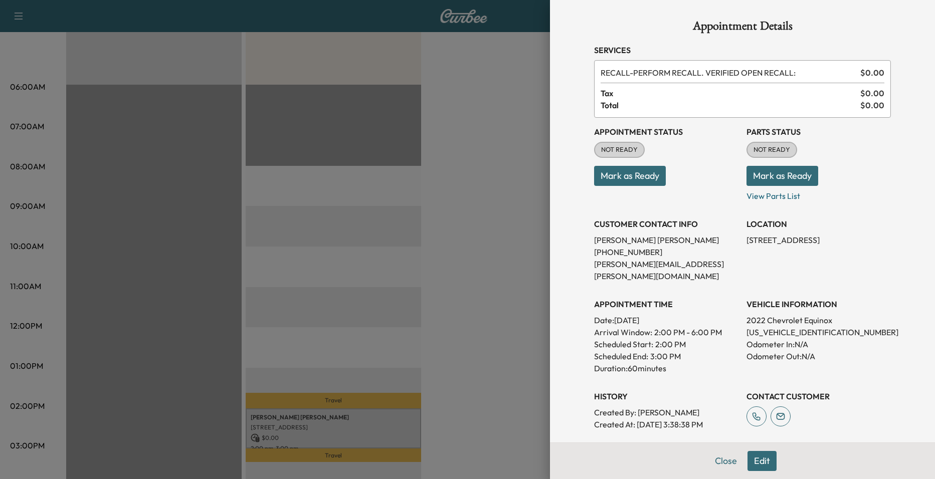
click at [363, 271] on div at bounding box center [467, 239] width 935 height 479
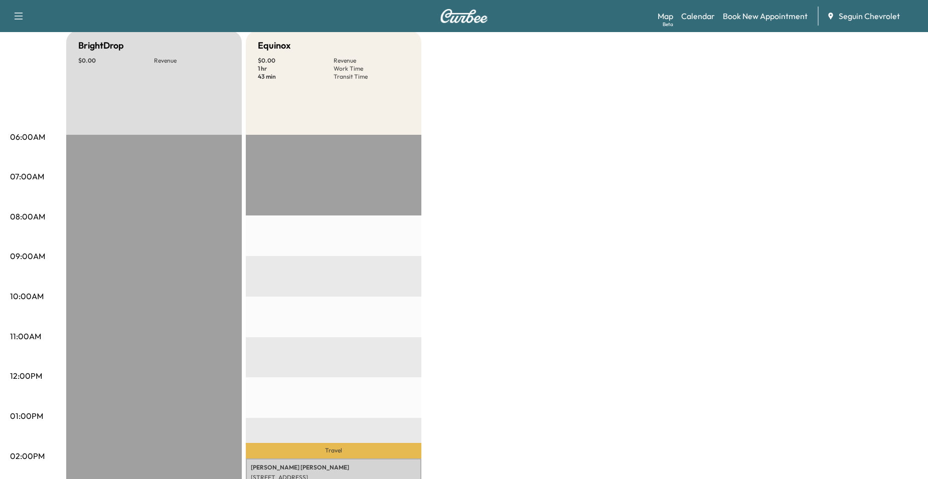
scroll to position [0, 0]
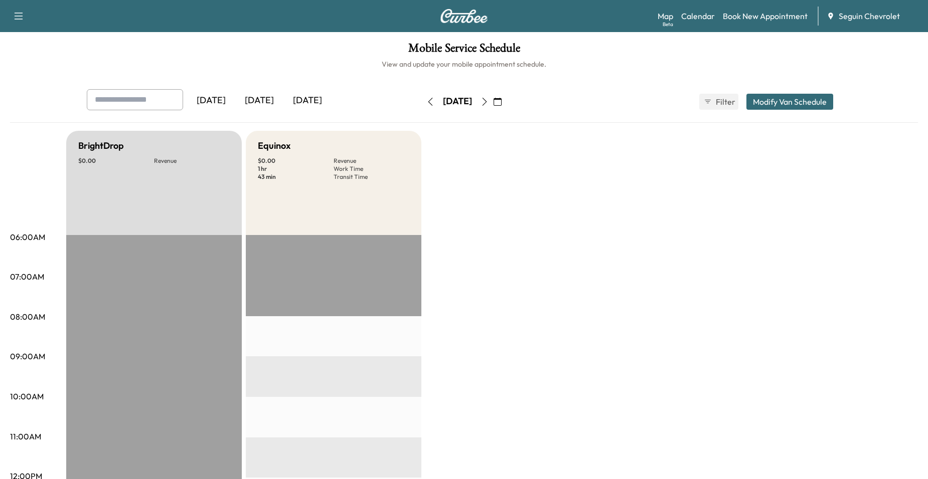
click at [501, 100] on icon "button" at bounding box center [497, 102] width 8 height 8
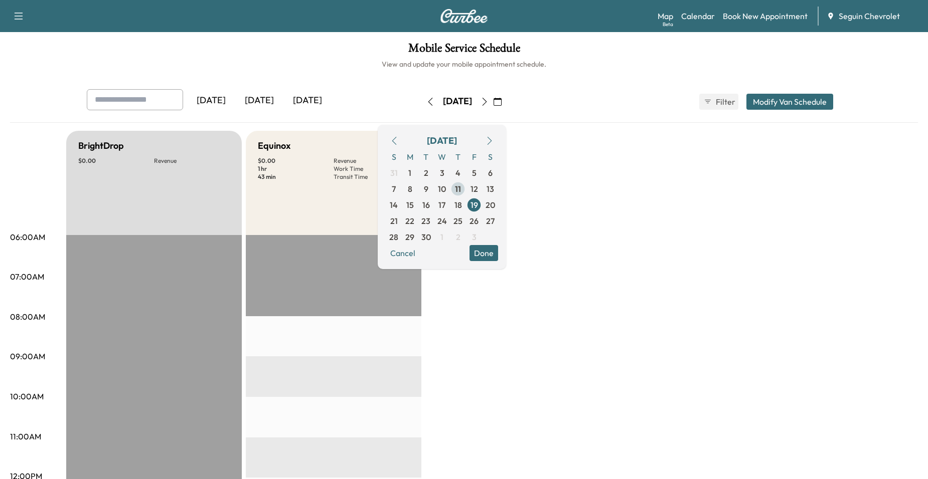
click at [461, 189] on span "11" at bounding box center [458, 189] width 6 height 12
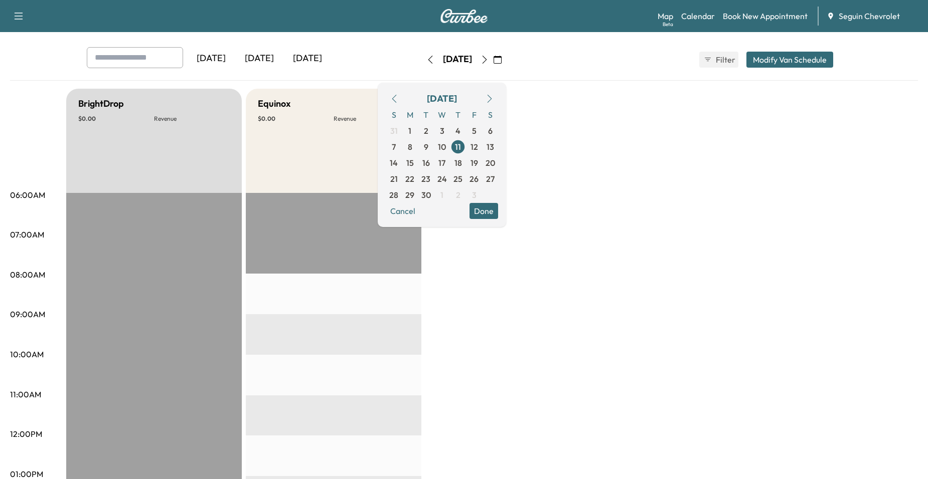
scroll to position [150, 0]
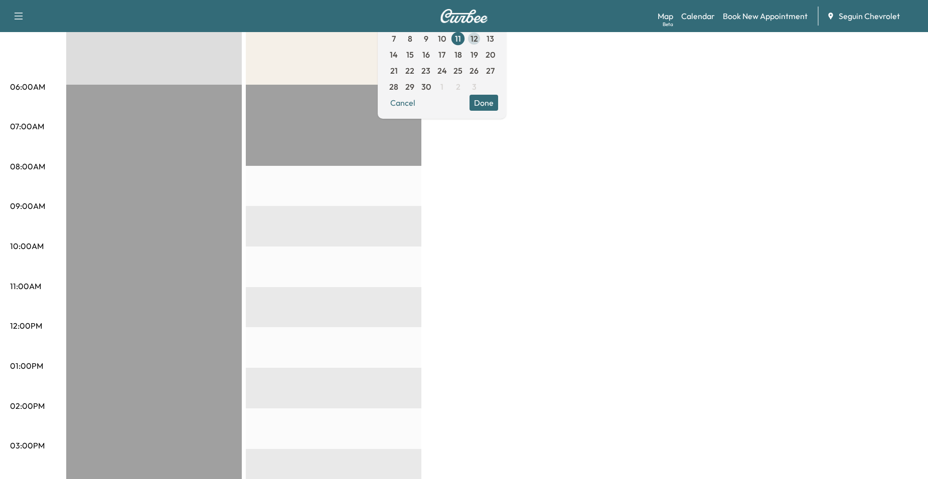
click at [478, 39] on span "12" at bounding box center [474, 39] width 8 height 12
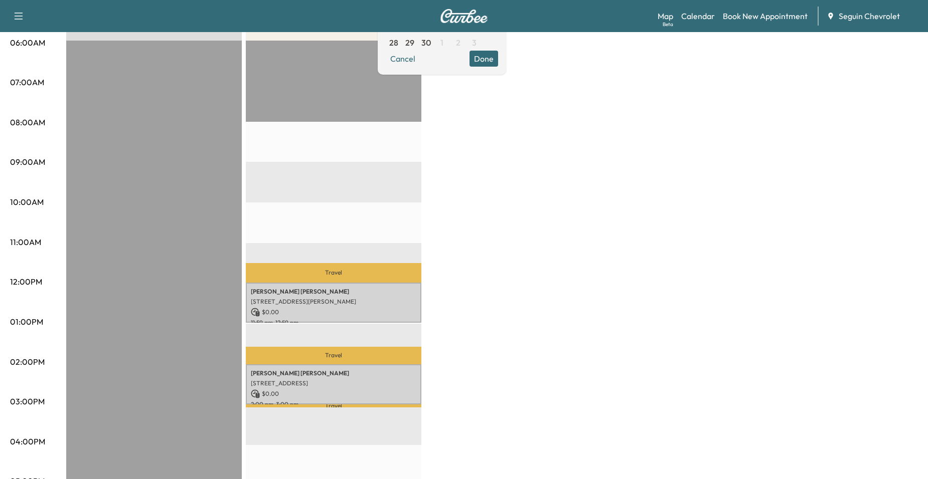
scroll to position [201, 0]
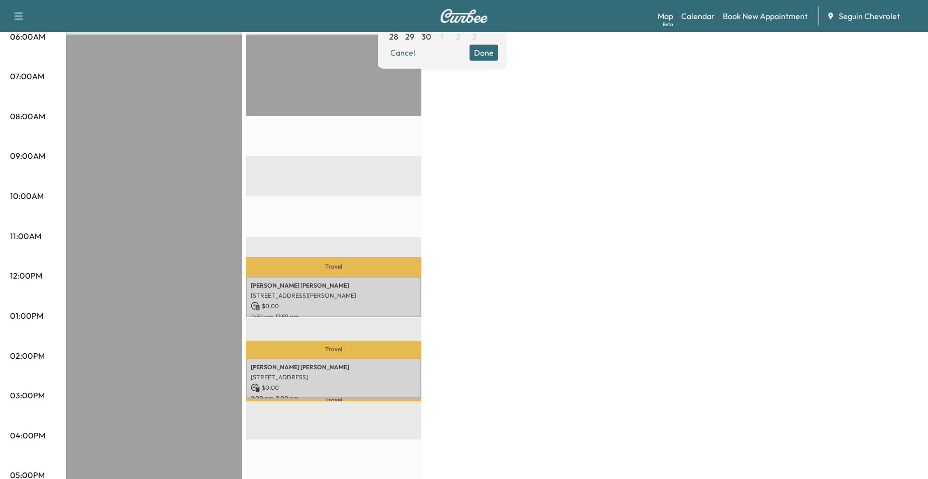
click at [449, 303] on div "BrightDrop $ 0.00 Revenue EST Start Equinox $ 0.00 Revenue 2 hr Work Time 59 mi…" at bounding box center [491, 306] width 851 height 752
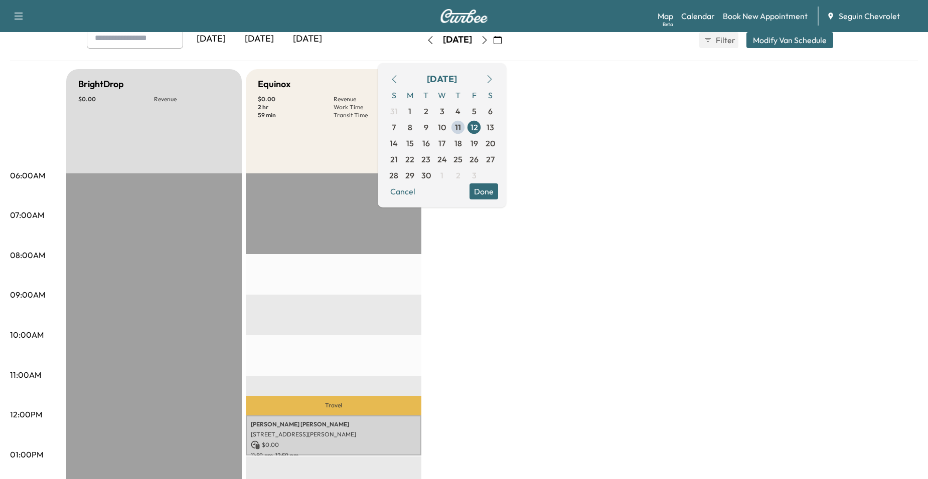
scroll to position [50, 0]
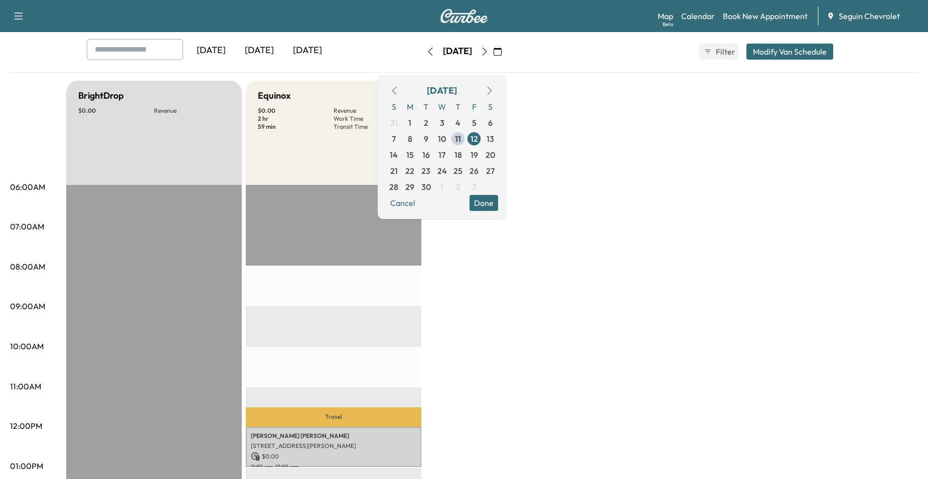
click at [498, 200] on button "Done" at bounding box center [483, 203] width 29 height 16
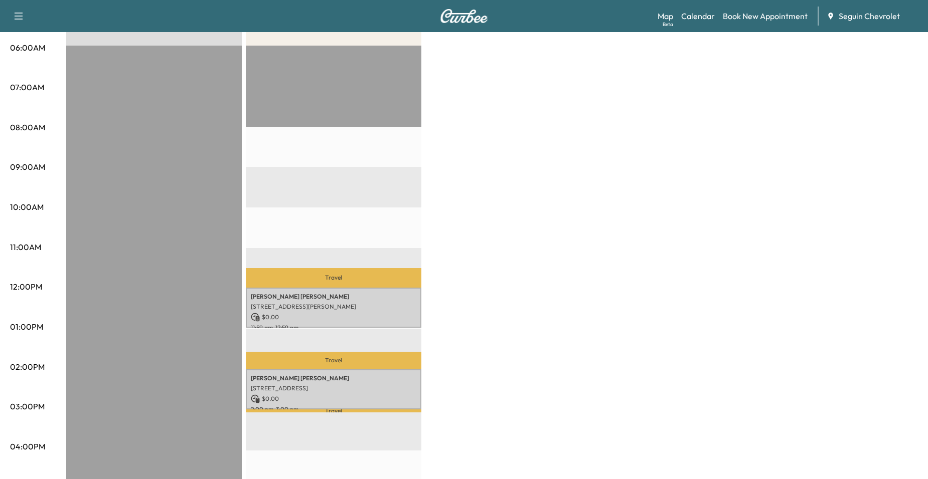
scroll to position [201, 0]
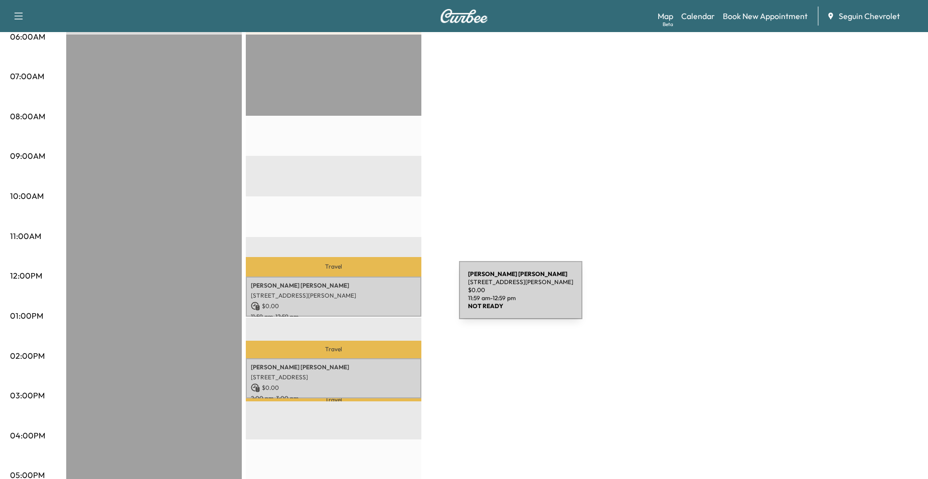
click at [384, 296] on p "[STREET_ADDRESS][PERSON_NAME]" at bounding box center [333, 296] width 165 height 8
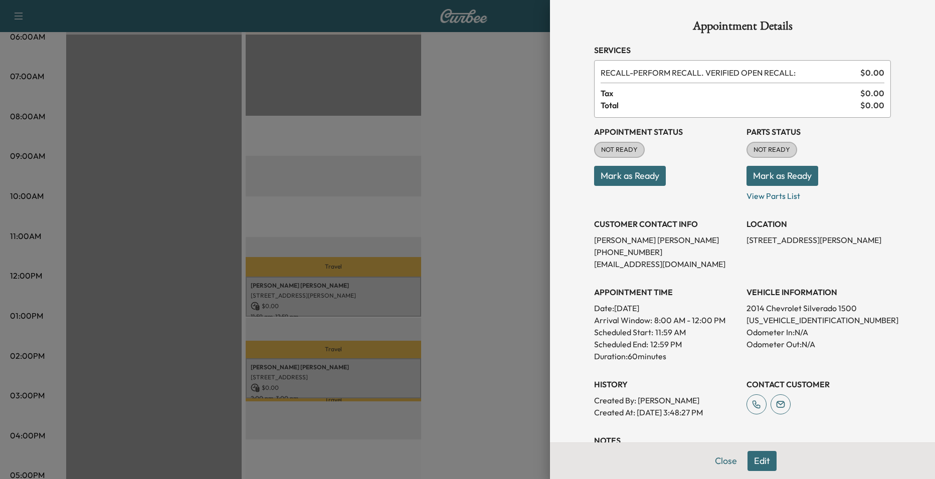
click at [475, 327] on div at bounding box center [467, 239] width 935 height 479
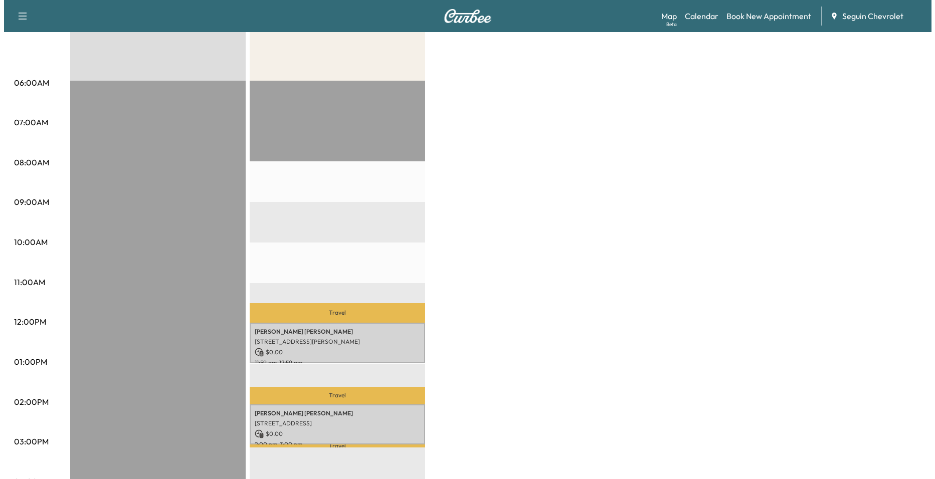
scroll to position [150, 0]
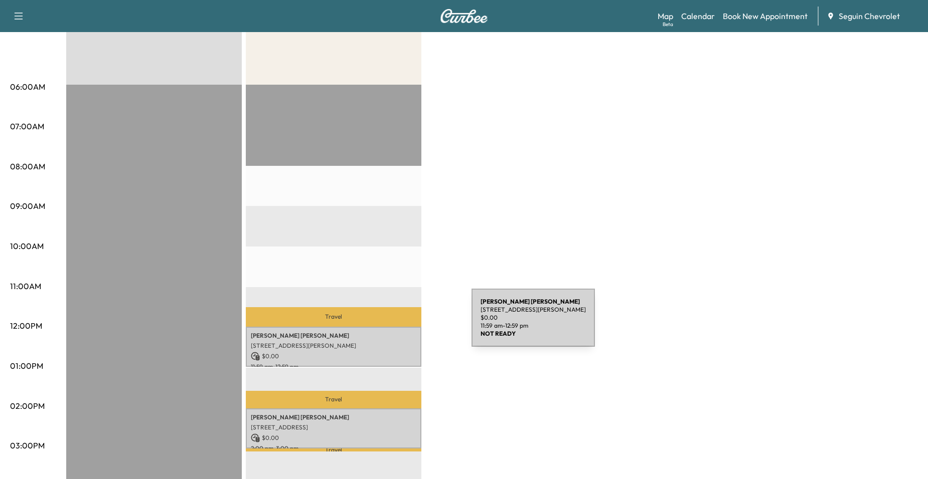
click at [396, 327] on div "[PERSON_NAME] [STREET_ADDRESS][PERSON_NAME] $ 0.00 11:59 am - 12:59 pm" at bounding box center [333, 347] width 175 height 41
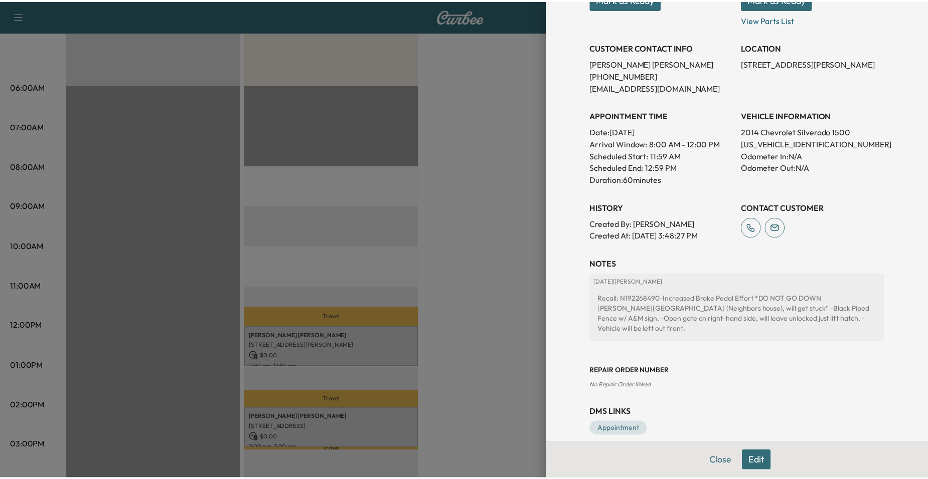
scroll to position [180, 0]
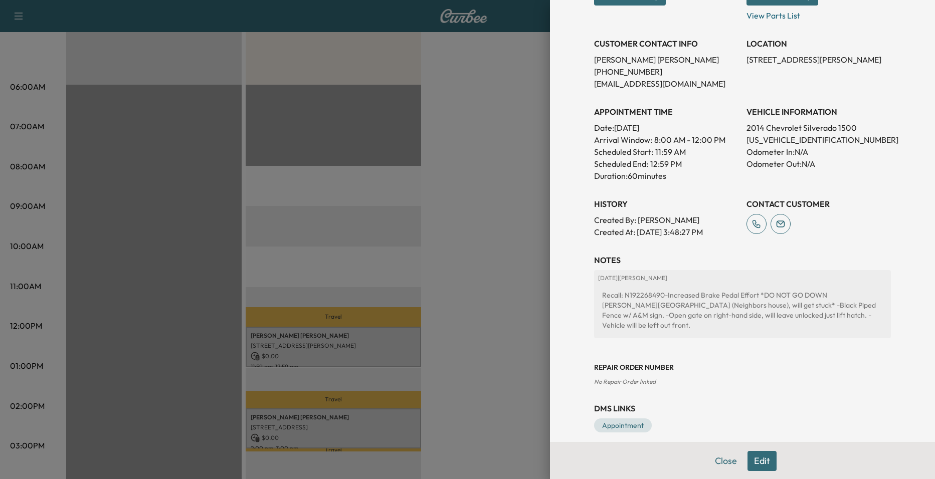
click at [470, 294] on div at bounding box center [467, 239] width 935 height 479
